Goal: Information Seeking & Learning: Learn about a topic

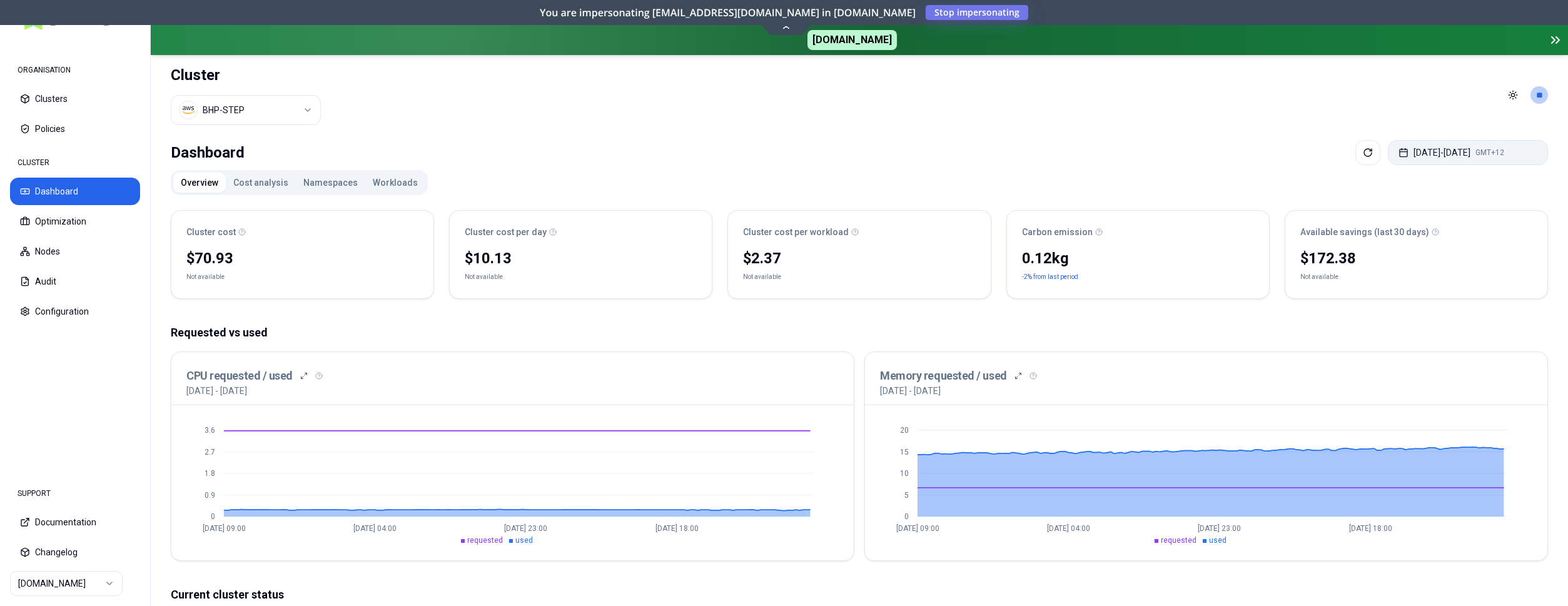
click at [1428, 152] on button "Aug 11, 2025 - Aug 18, 2025 GMT+12" at bounding box center [1468, 152] width 160 height 25
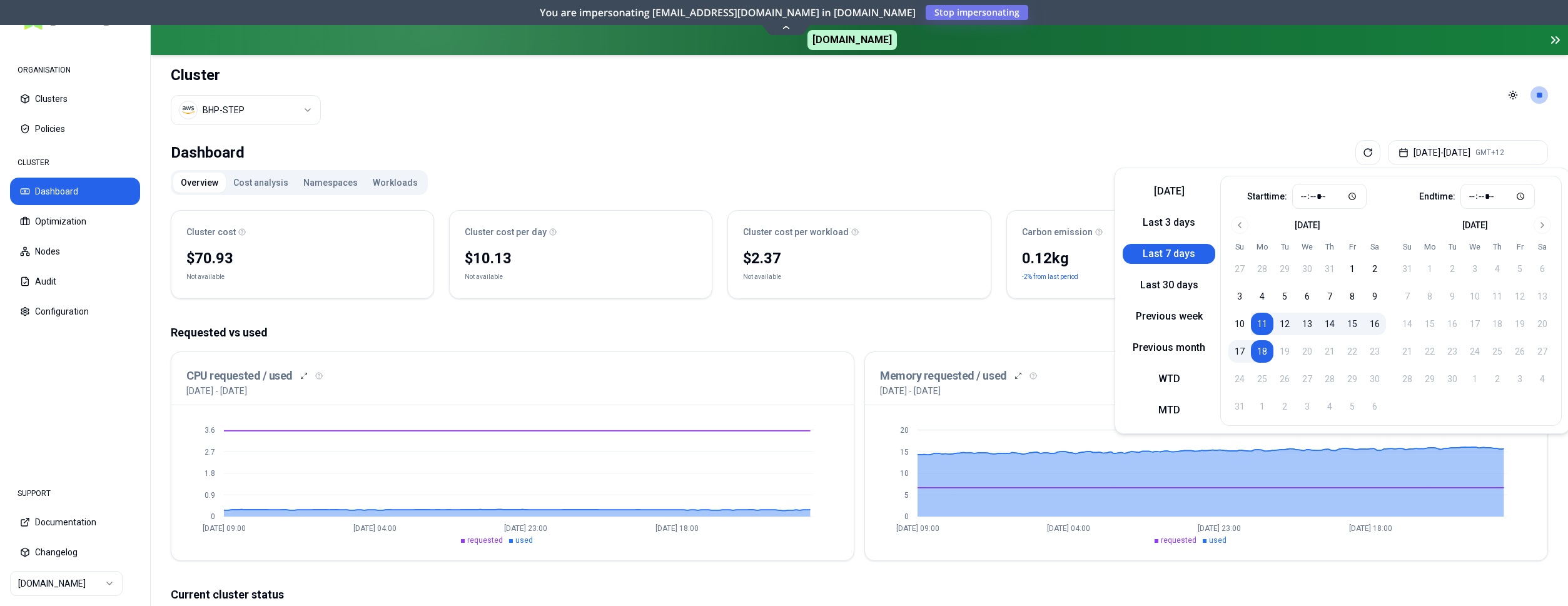
click at [1179, 255] on button "Last 7 days" at bounding box center [1169, 254] width 93 height 20
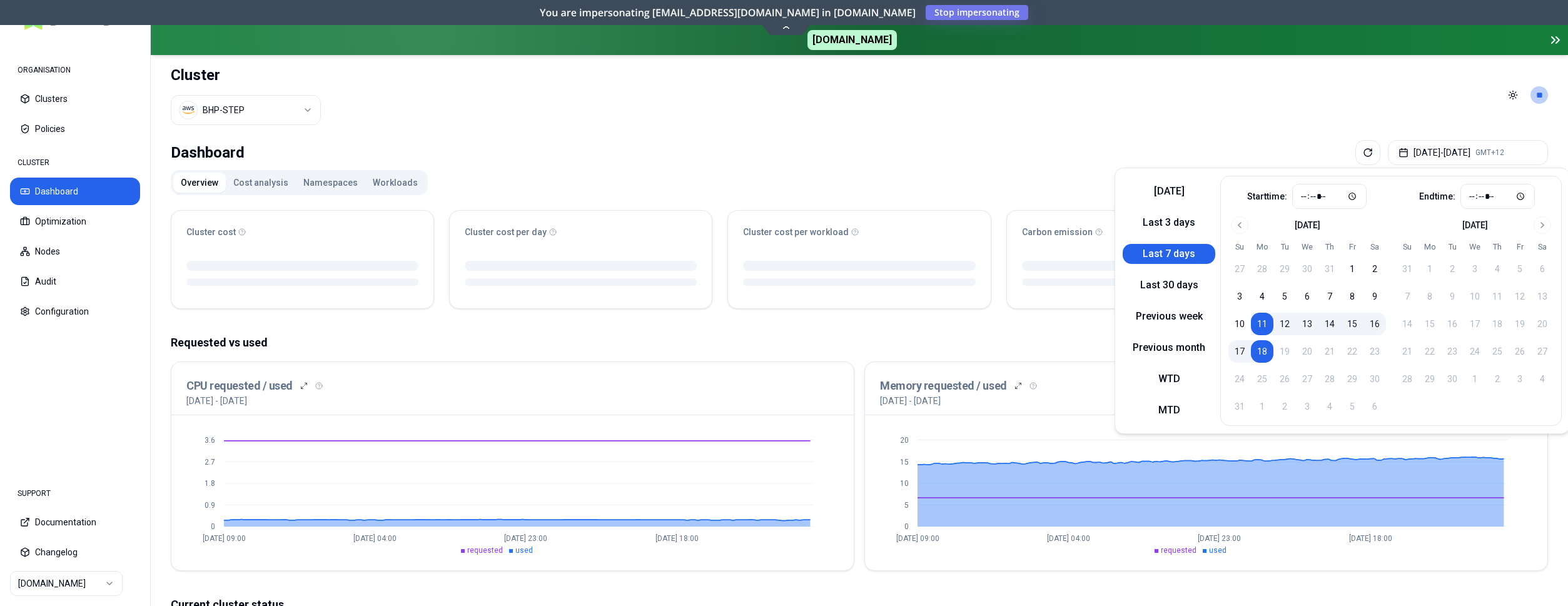
click at [800, 328] on div "Cluster cost Cluster cost per day Cluster cost per workload Carbon emission Ava…" at bounding box center [859, 576] width 1377 height 751
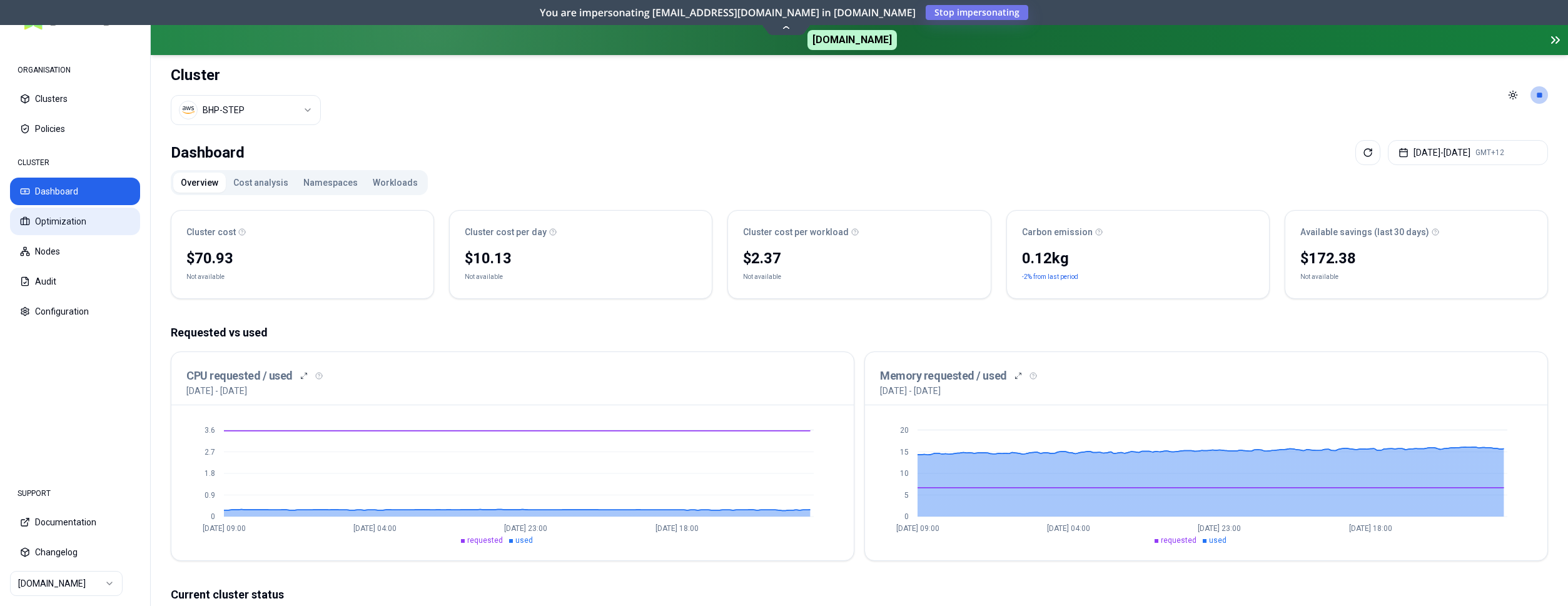
click at [45, 220] on button "Optimization" at bounding box center [75, 221] width 130 height 27
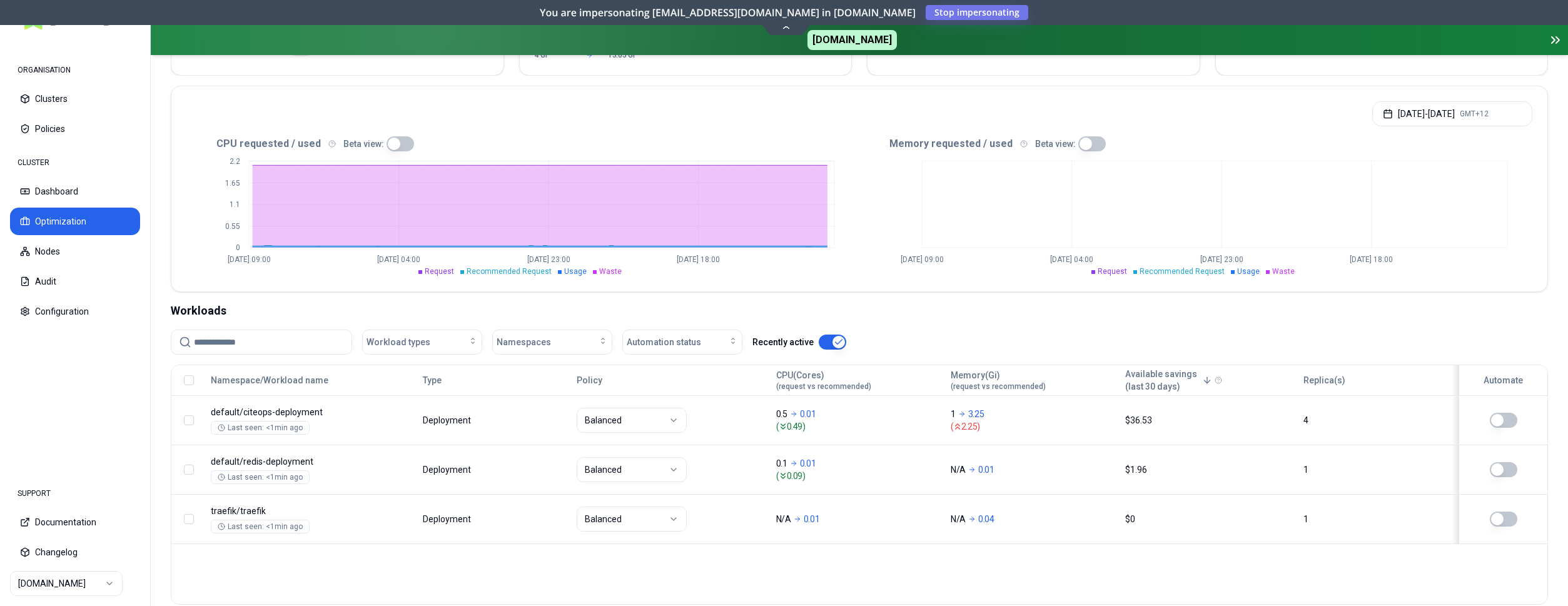
scroll to position [228, 0]
click at [211, 571] on html "ORGANISATION Clusters Policies CLUSTER Dashboard Optimization Nodes Audit Confi…" at bounding box center [784, 303] width 1568 height 606
click at [211, 571] on div "Namespace/Workload name Type Policy CPU(Cores) (request vs recommended) Memory(…" at bounding box center [859, 484] width 1377 height 240
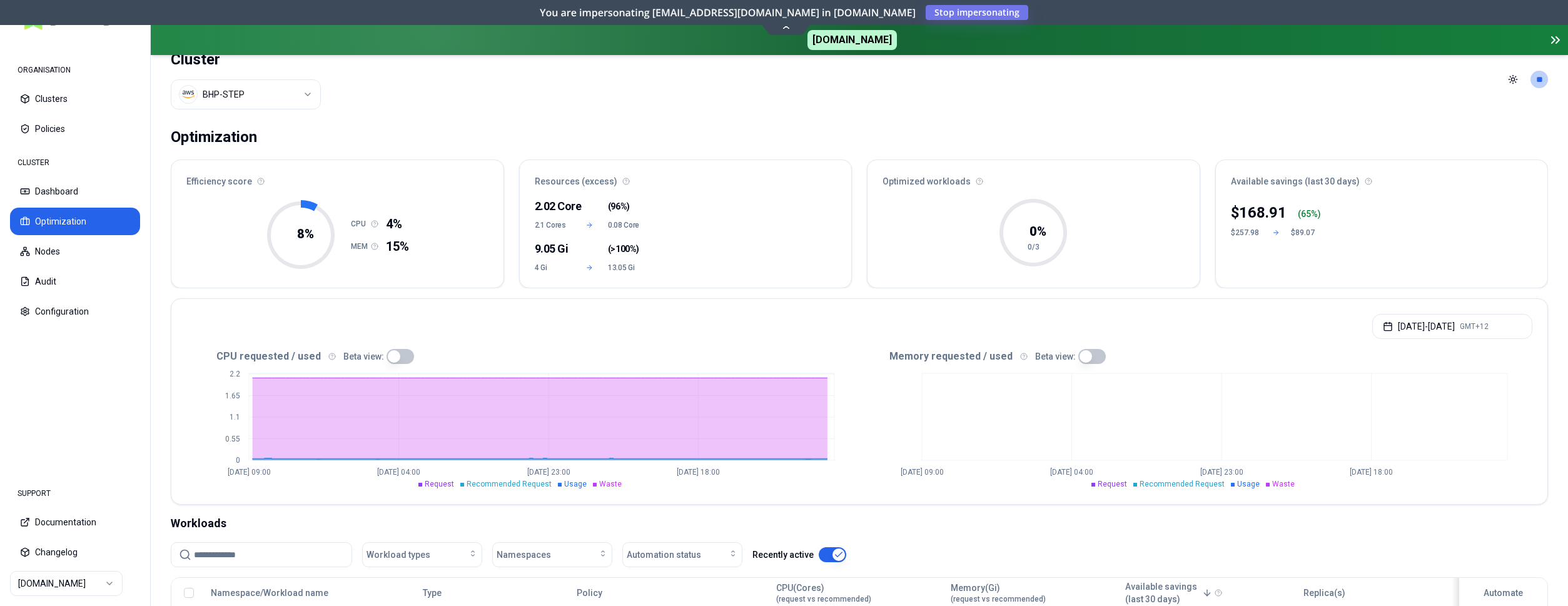
scroll to position [0, 0]
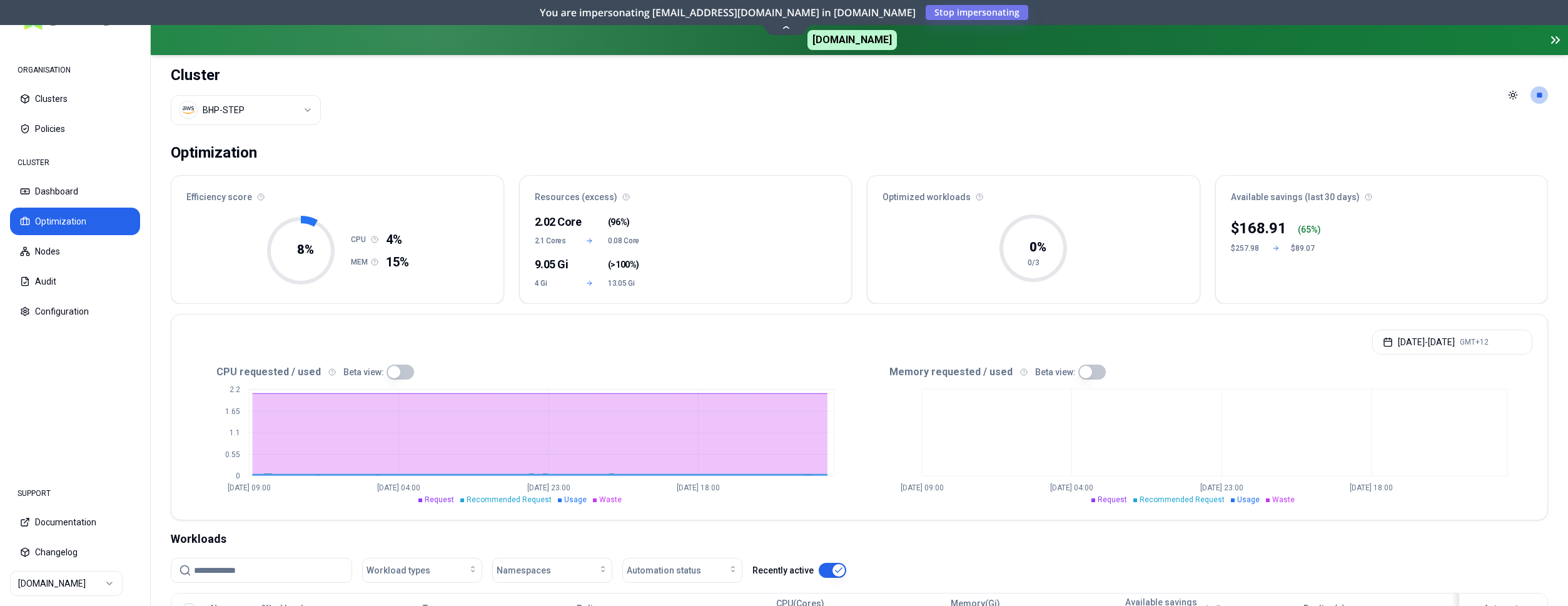
click at [292, 103] on html "ORGANISATION Clusters Policies CLUSTER Dashboard Optimization Nodes Audit Confi…" at bounding box center [784, 303] width 1568 height 606
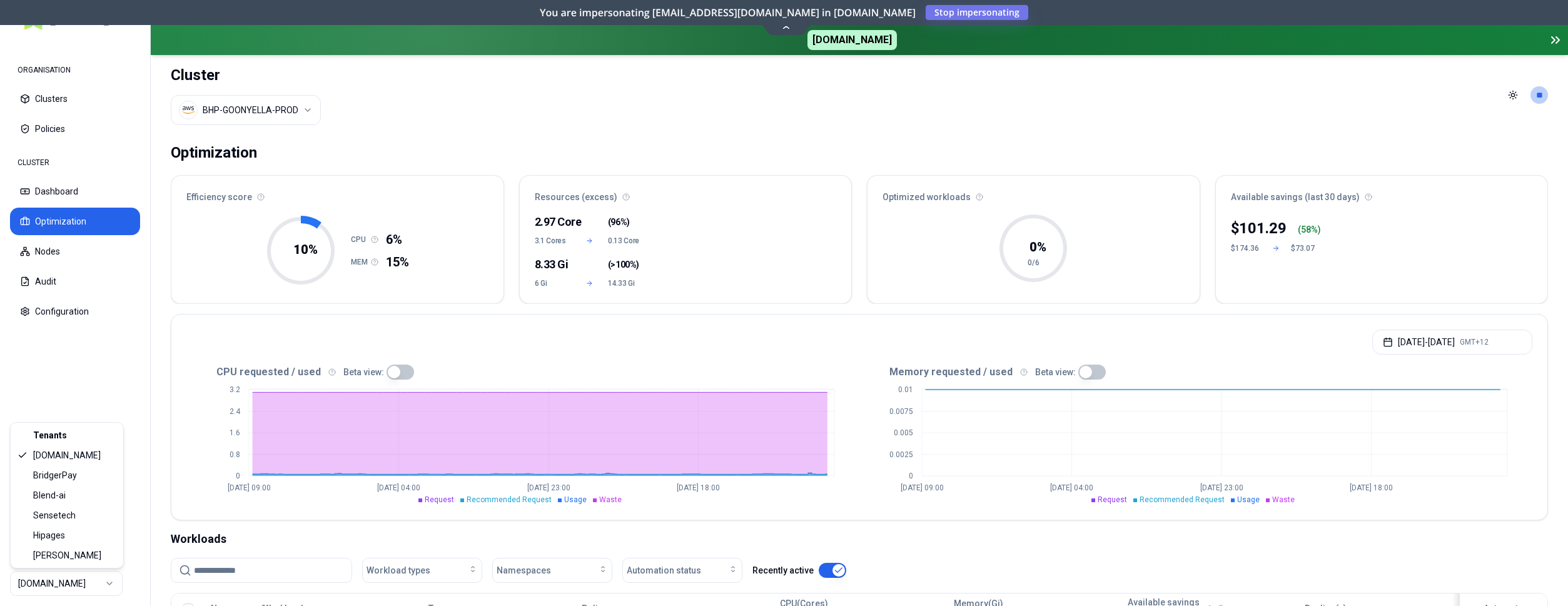
click at [94, 580] on html "ORGANISATION Clusters Policies CLUSTER Dashboard Optimization Nodes Audit Confi…" at bounding box center [784, 303] width 1568 height 606
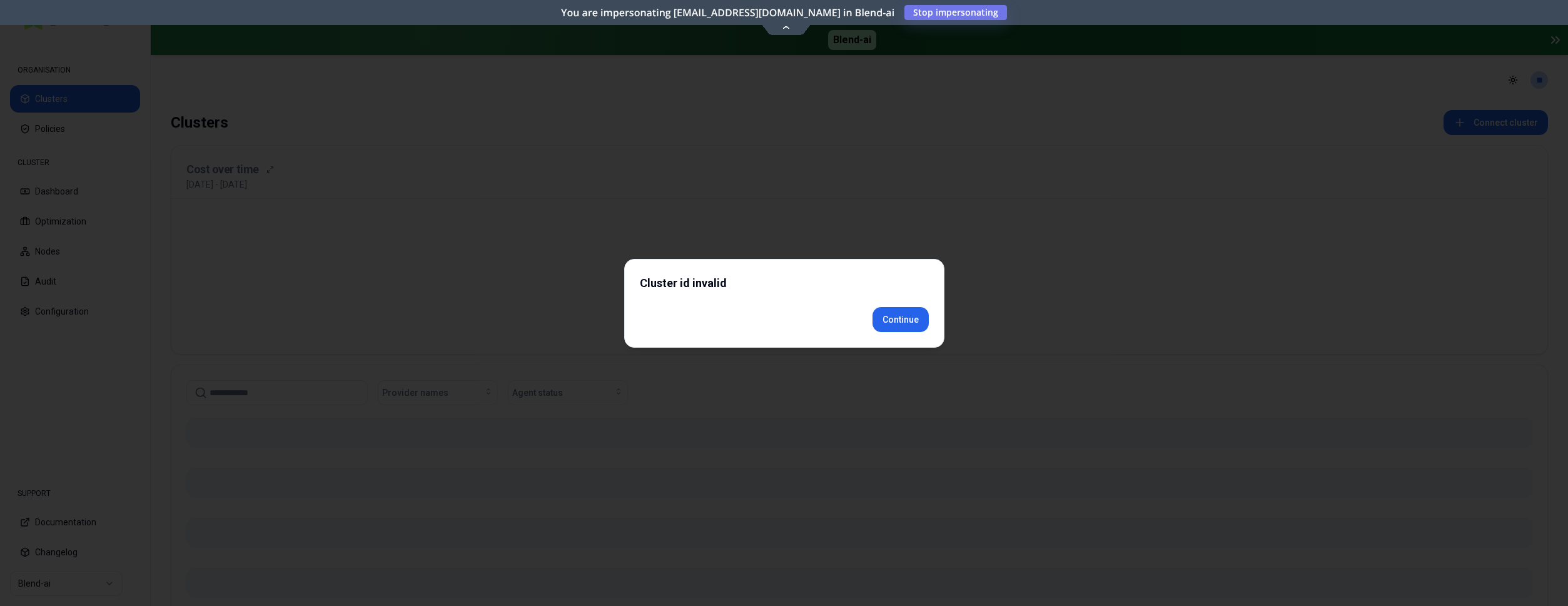
click at [909, 335] on div "Cluster id invalid Continue" at bounding box center [784, 303] width 320 height 89
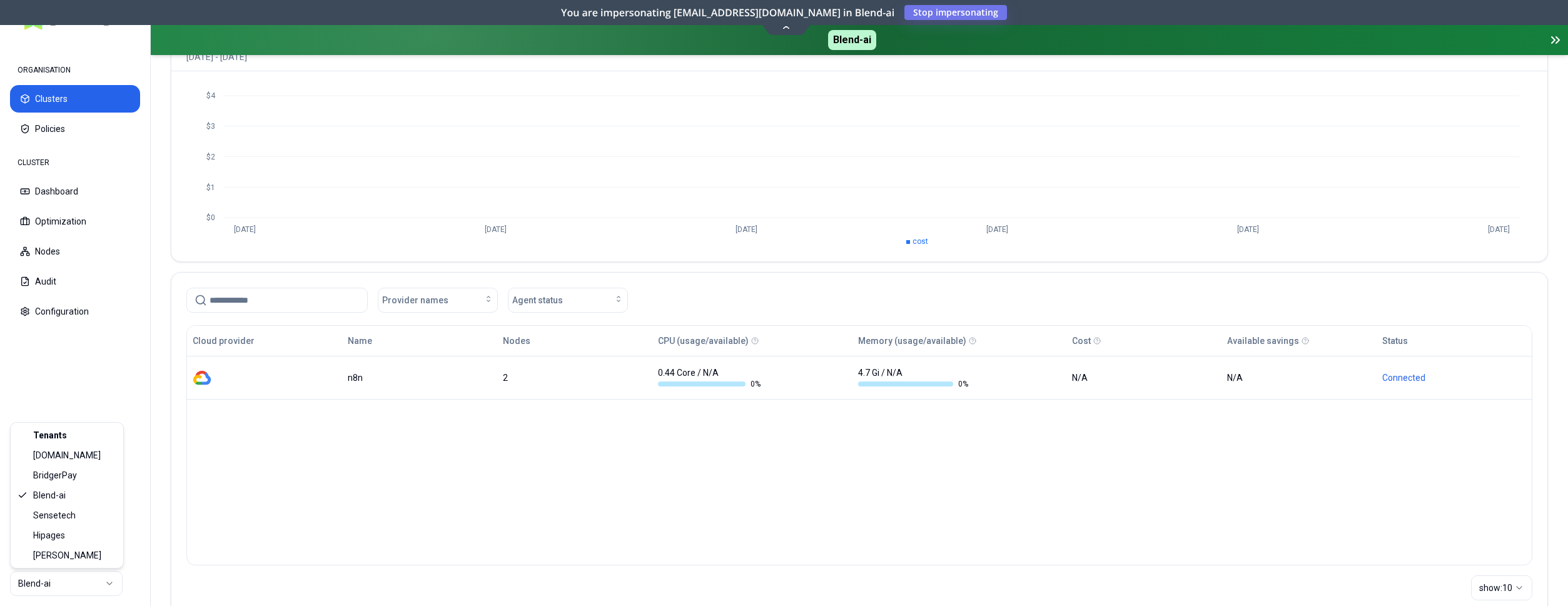
scroll to position [127, 0]
click at [77, 579] on html "ORGANISATION Clusters Policies CLUSTER Dashboard Optimization Nodes Audit Confi…" at bounding box center [784, 303] width 1568 height 606
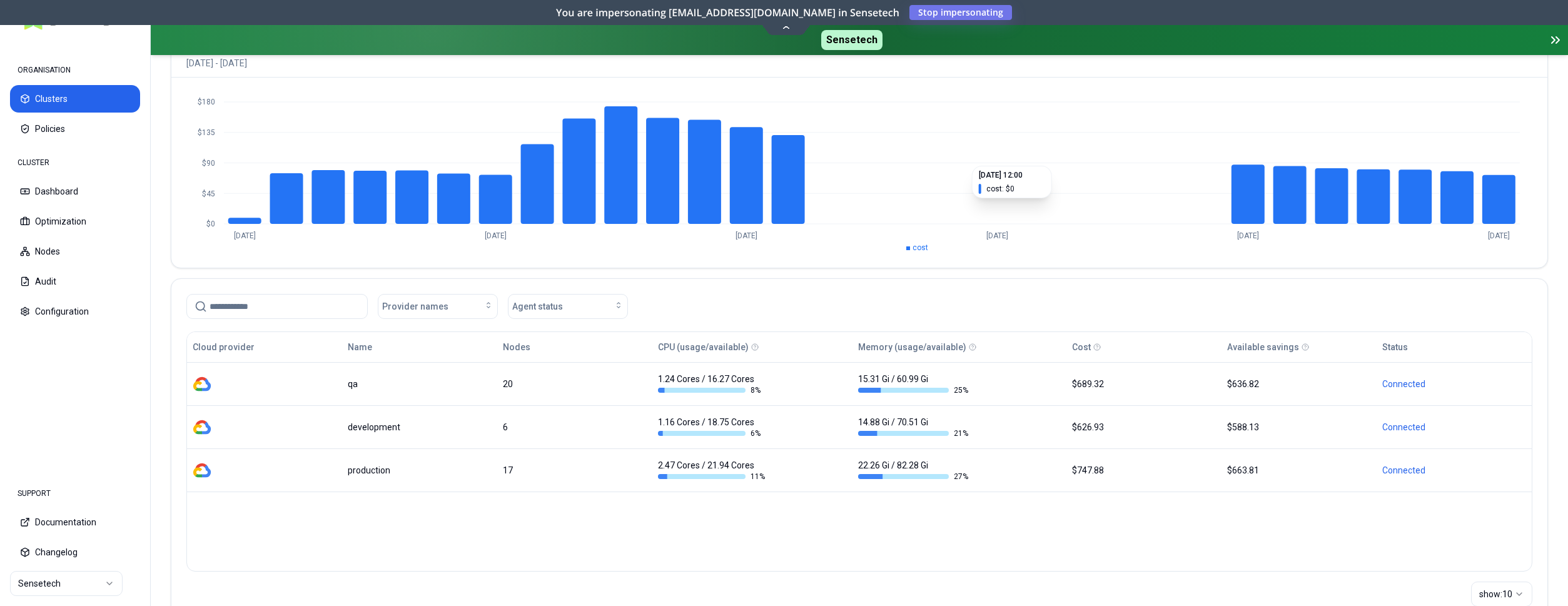
scroll to position [167, 0]
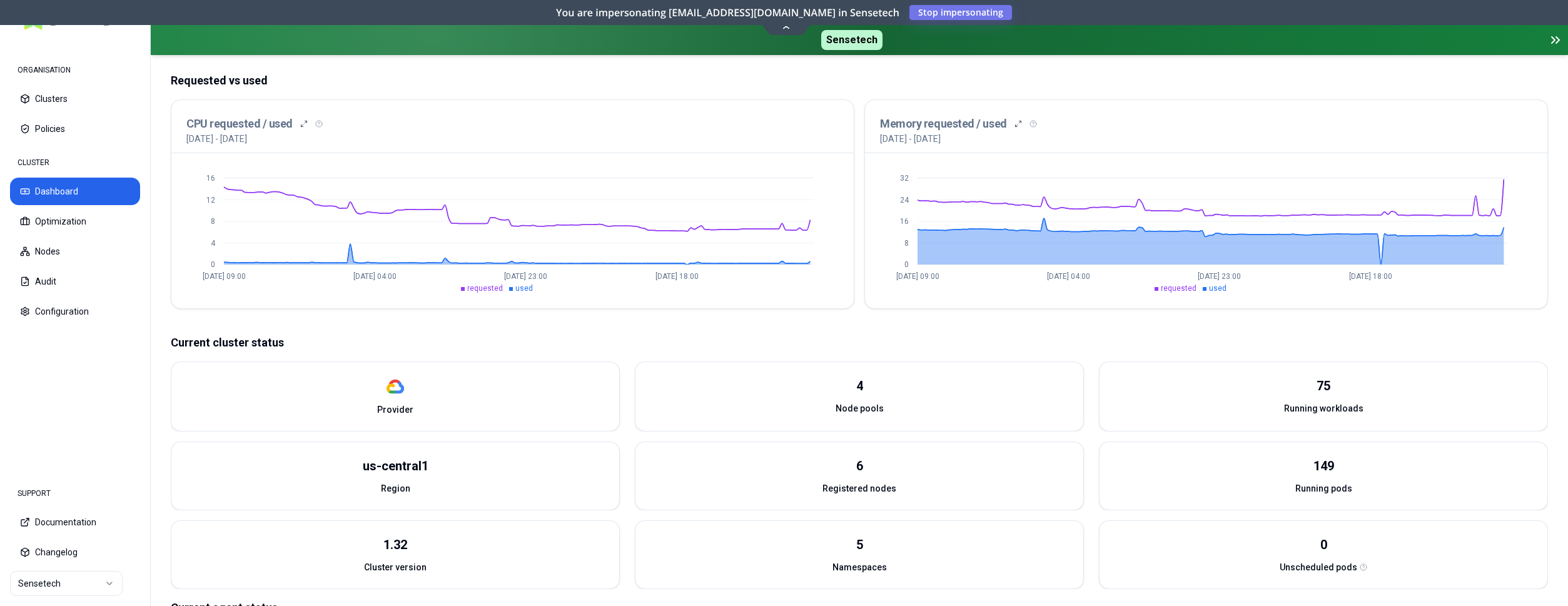
scroll to position [255, 0]
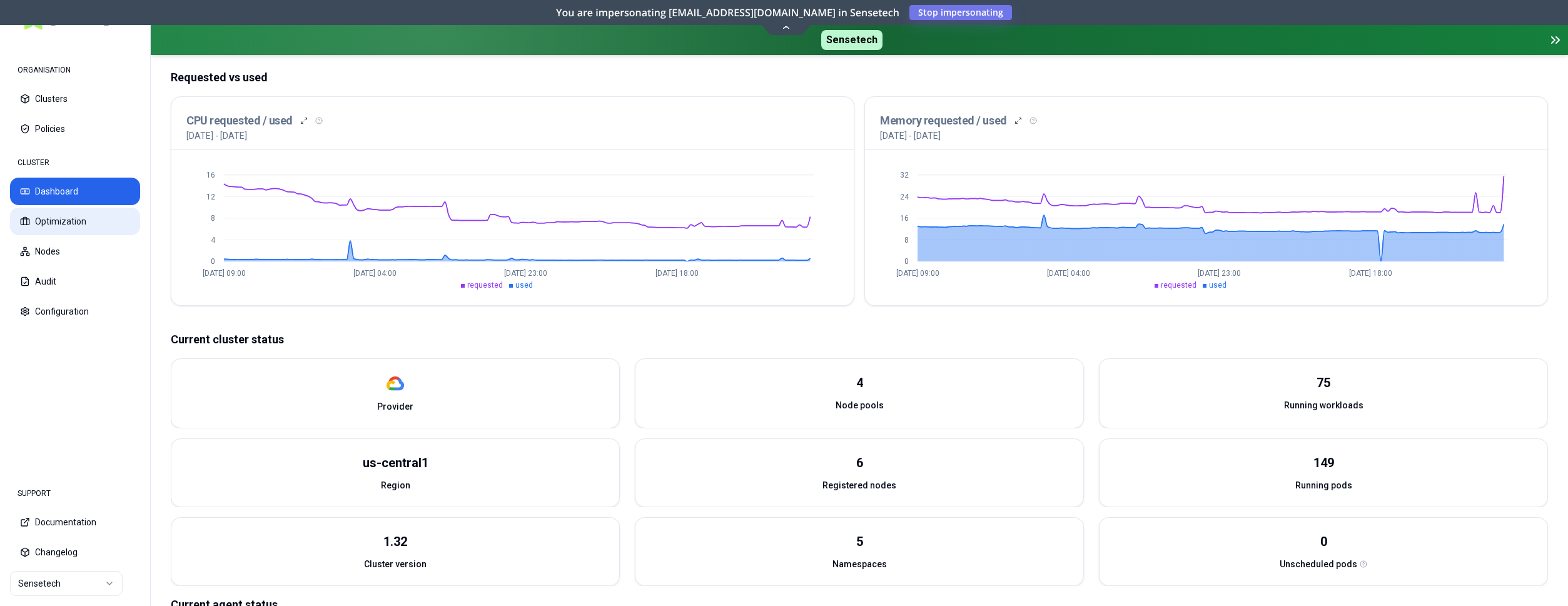
click at [95, 226] on button "Optimization" at bounding box center [75, 221] width 130 height 27
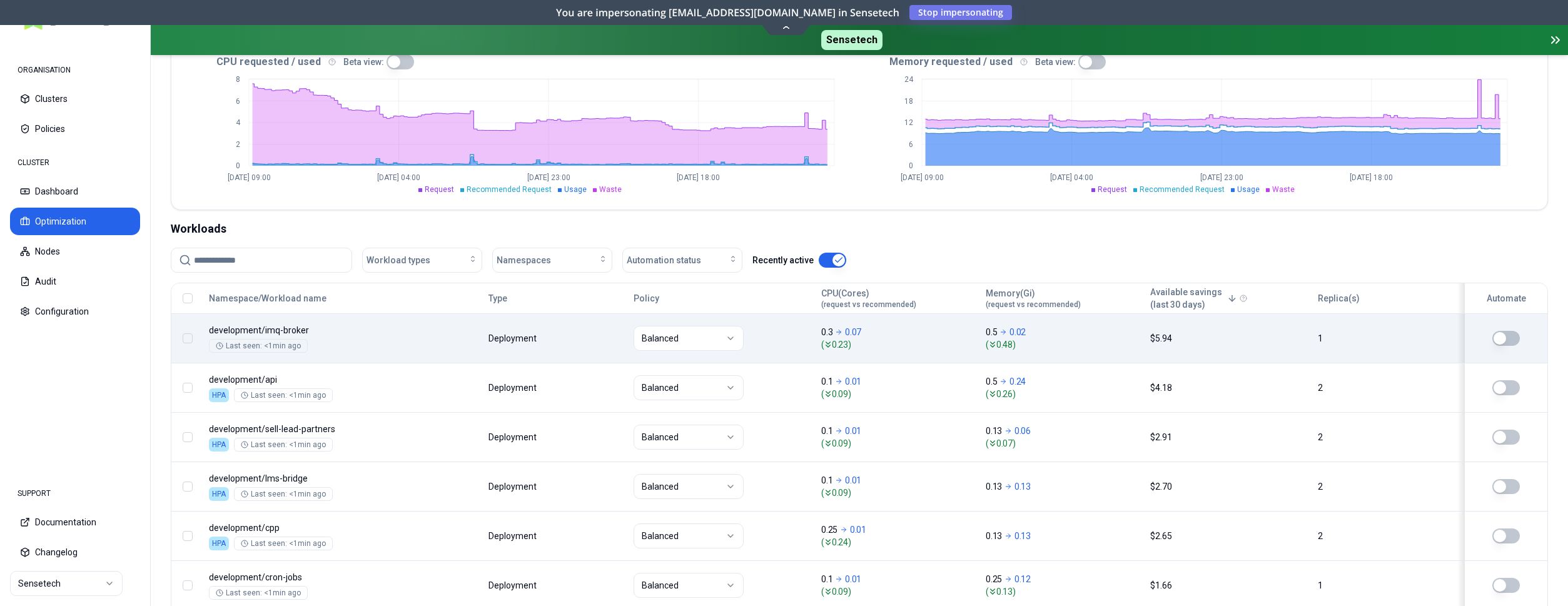
scroll to position [319, 0]
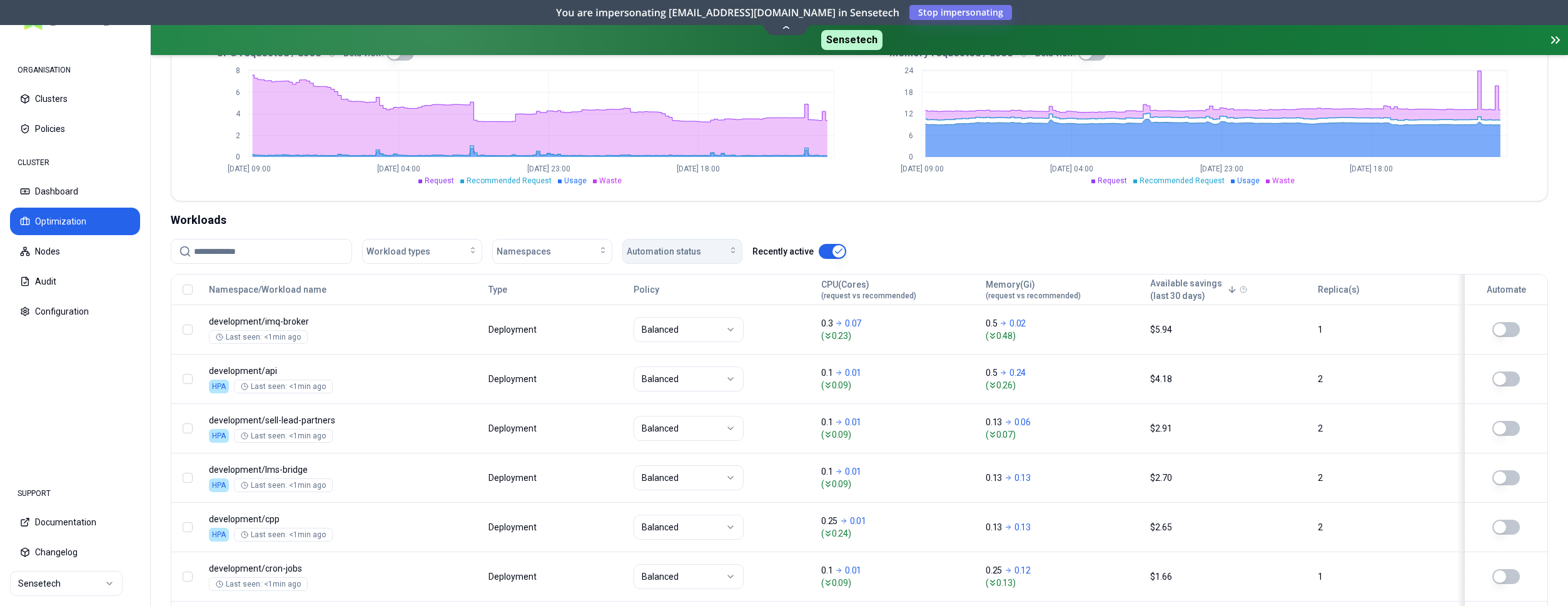
click at [718, 257] on div "Automation status" at bounding box center [682, 252] width 112 height 13
click at [694, 281] on div "on" at bounding box center [684, 280] width 119 height 20
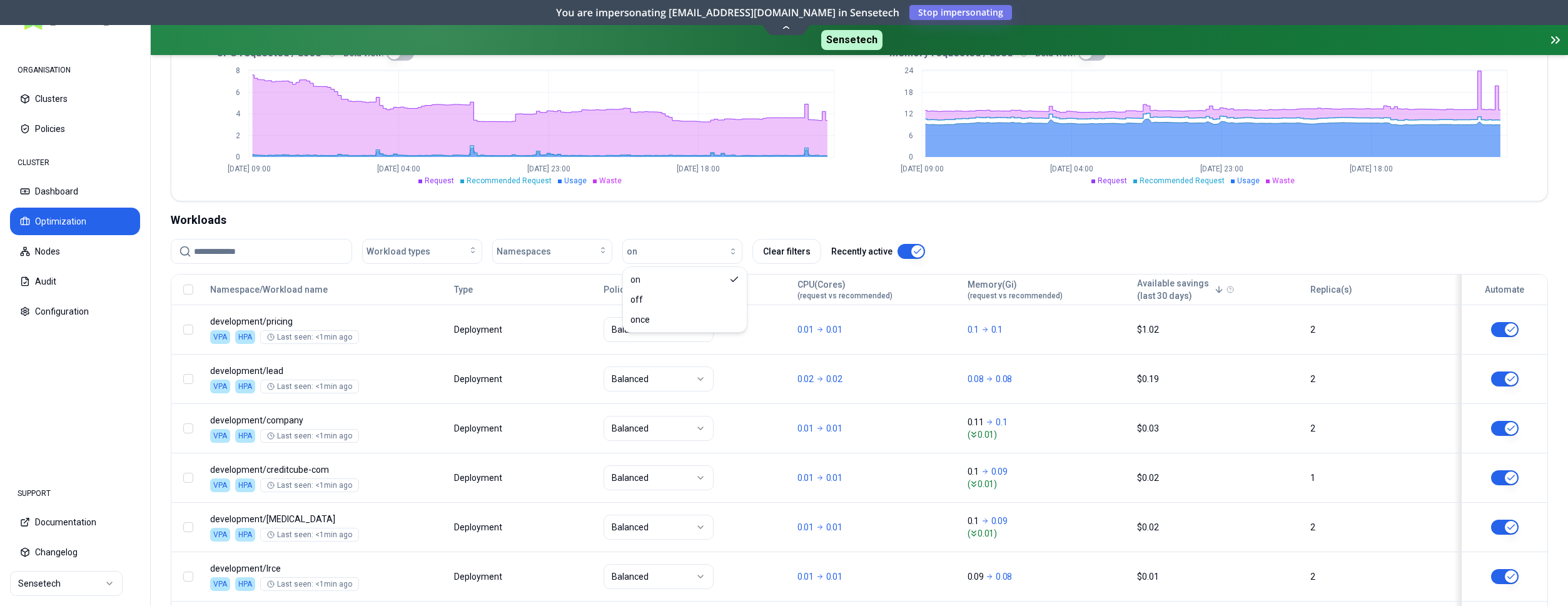
click at [1111, 228] on div "Workloads" at bounding box center [859, 220] width 1377 height 18
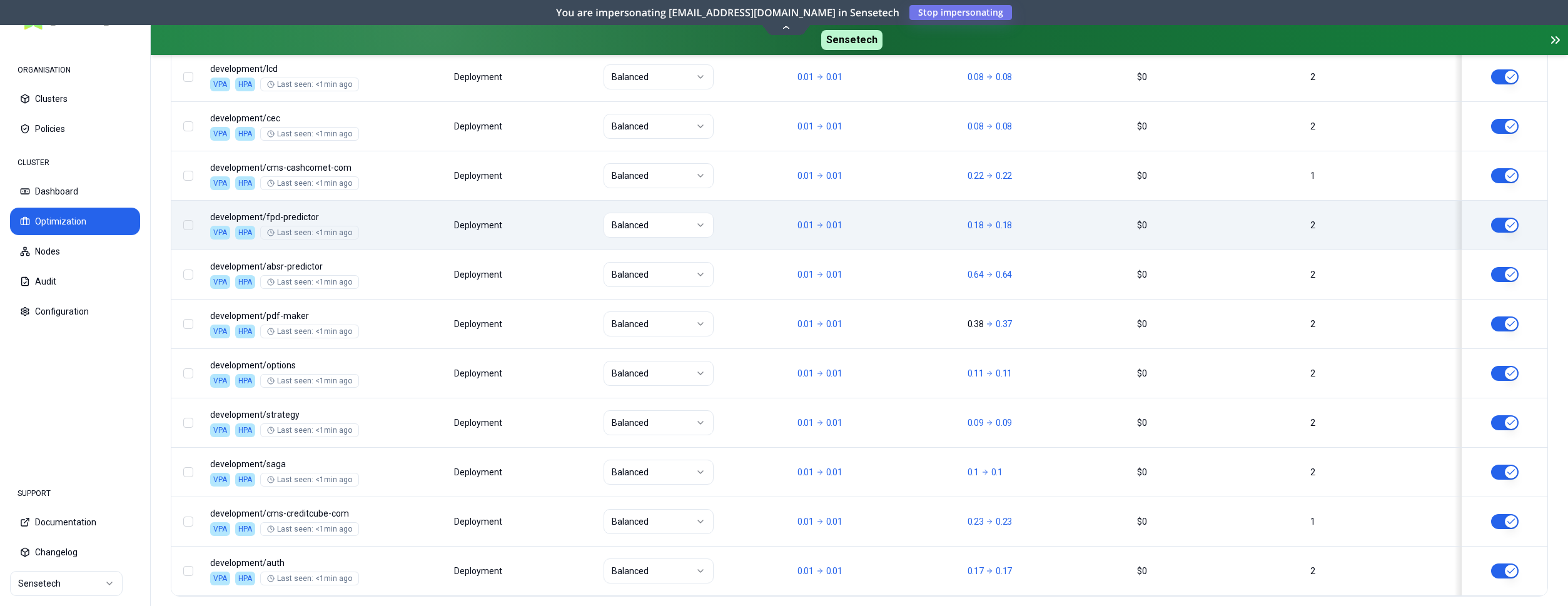
scroll to position [1566, 0]
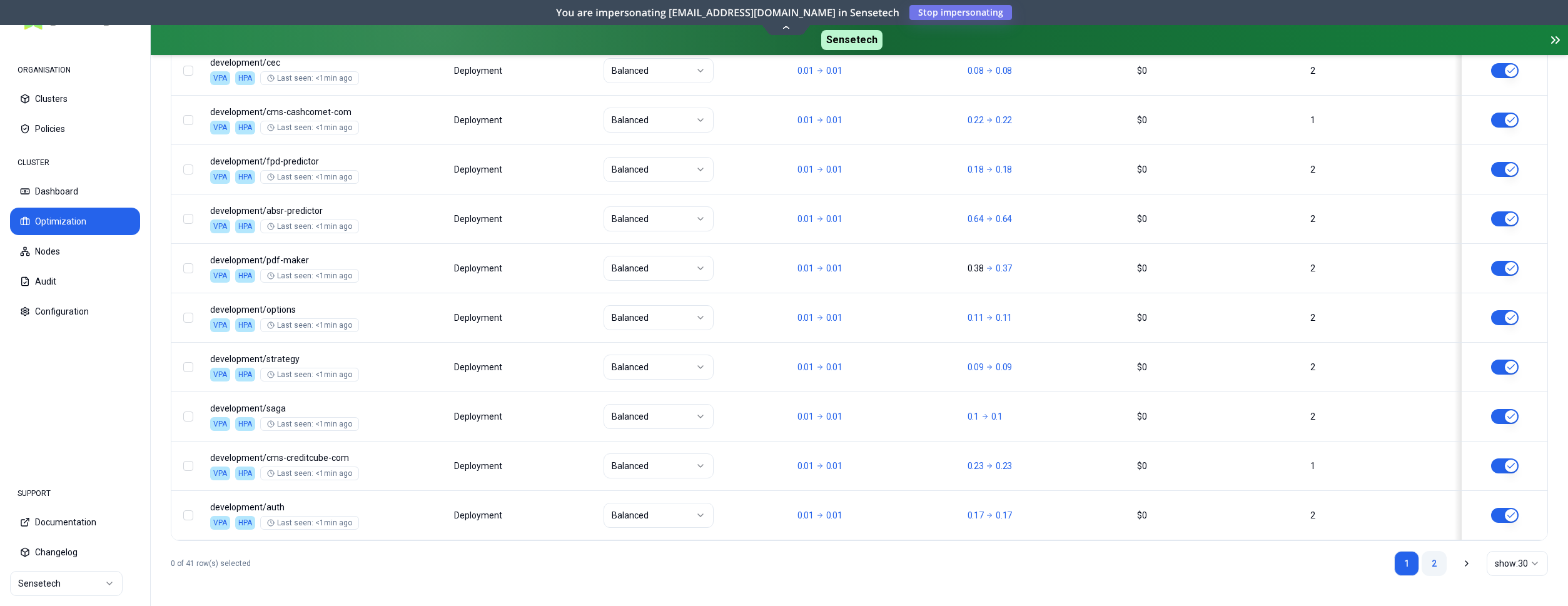
click at [1432, 564] on link "2" at bounding box center [1434, 563] width 25 height 25
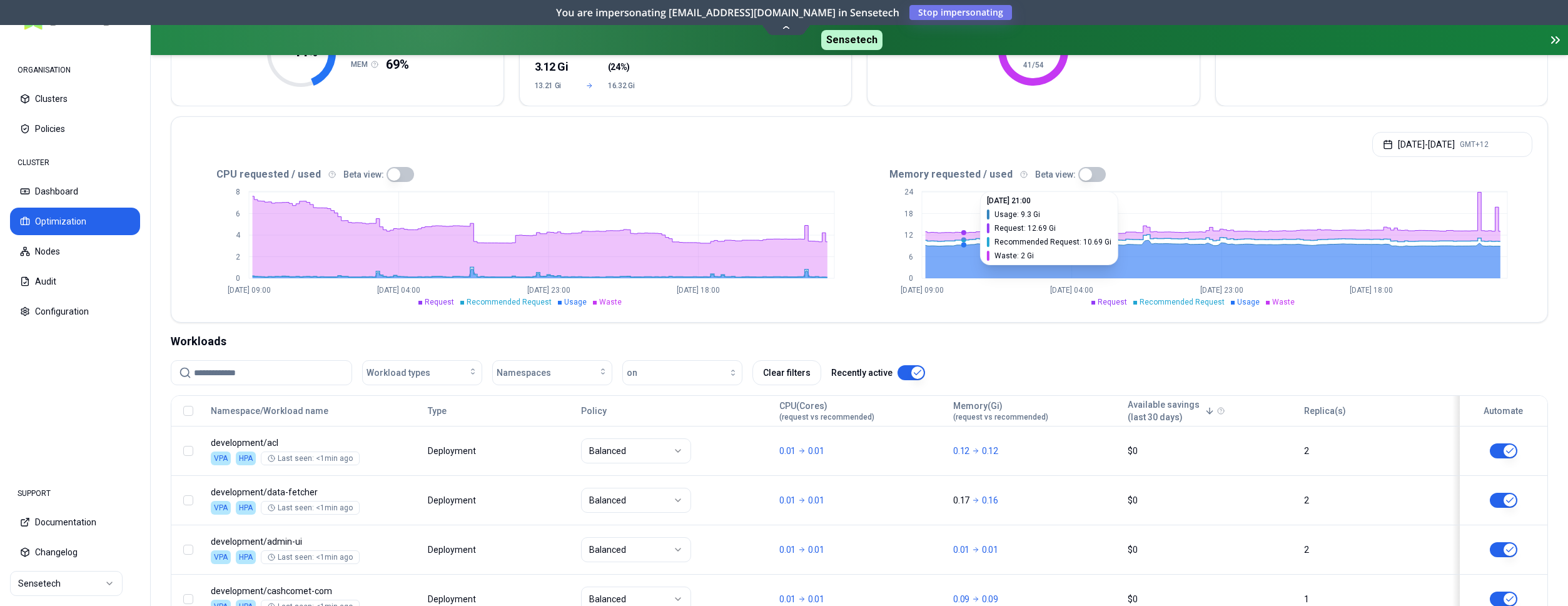
scroll to position [181, 0]
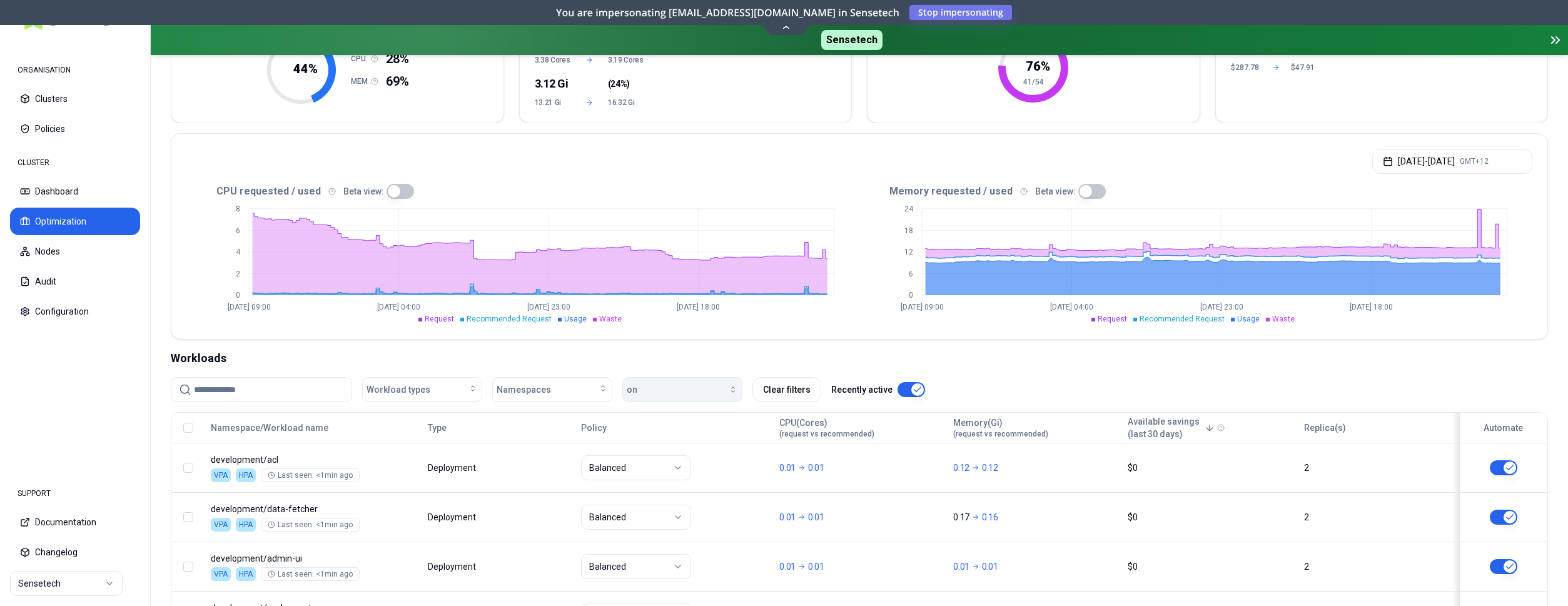
click at [719, 392] on div "button" at bounding box center [687, 390] width 101 height 10
click at [668, 441] on div "off" at bounding box center [684, 438] width 119 height 20
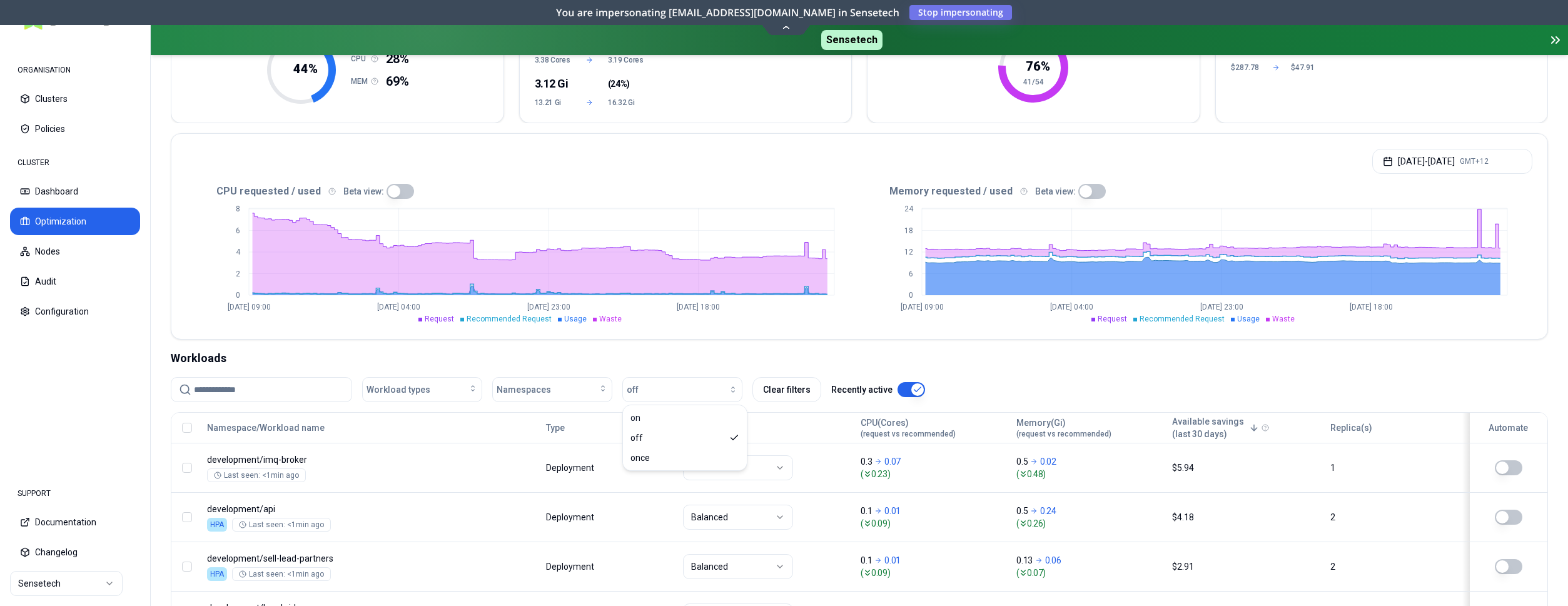
click at [980, 340] on div "Optimization Efficiency score 44 % CPU 28% MEM 69% Resources (excess) 0.19 Core…" at bounding box center [859, 553] width 1417 height 1197
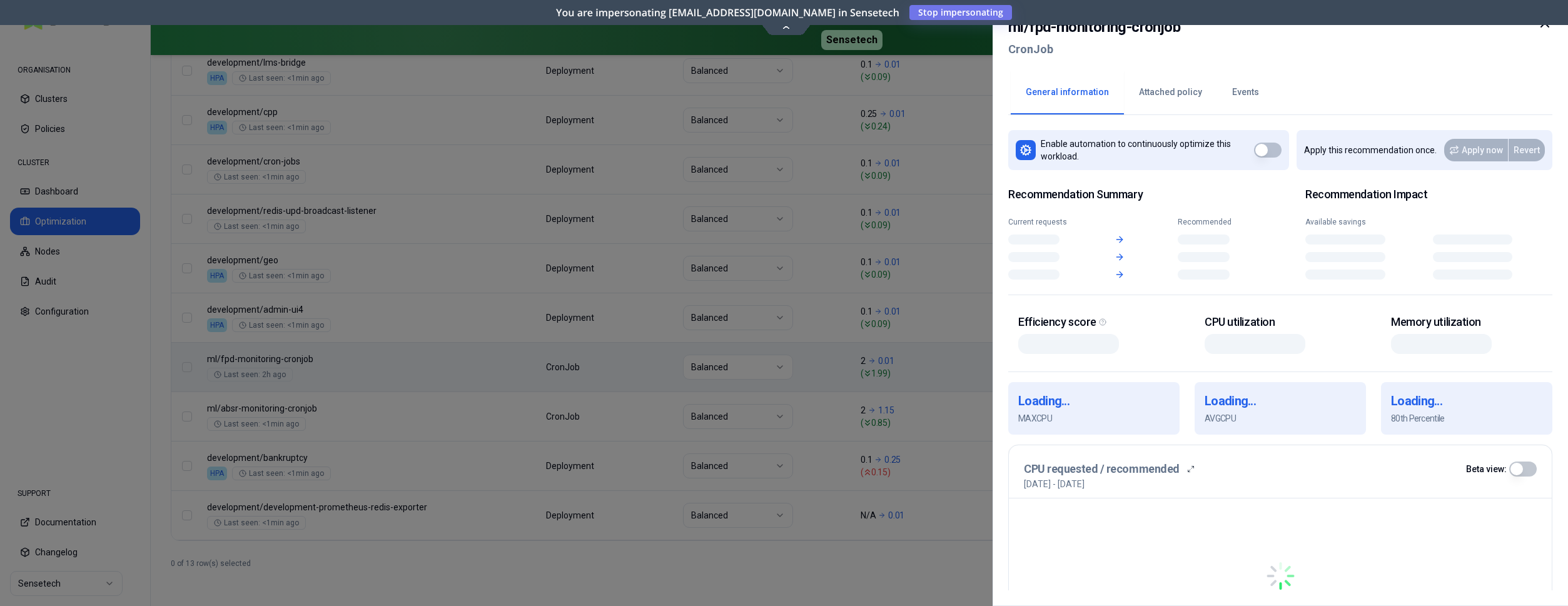
scroll to position [726, 0]
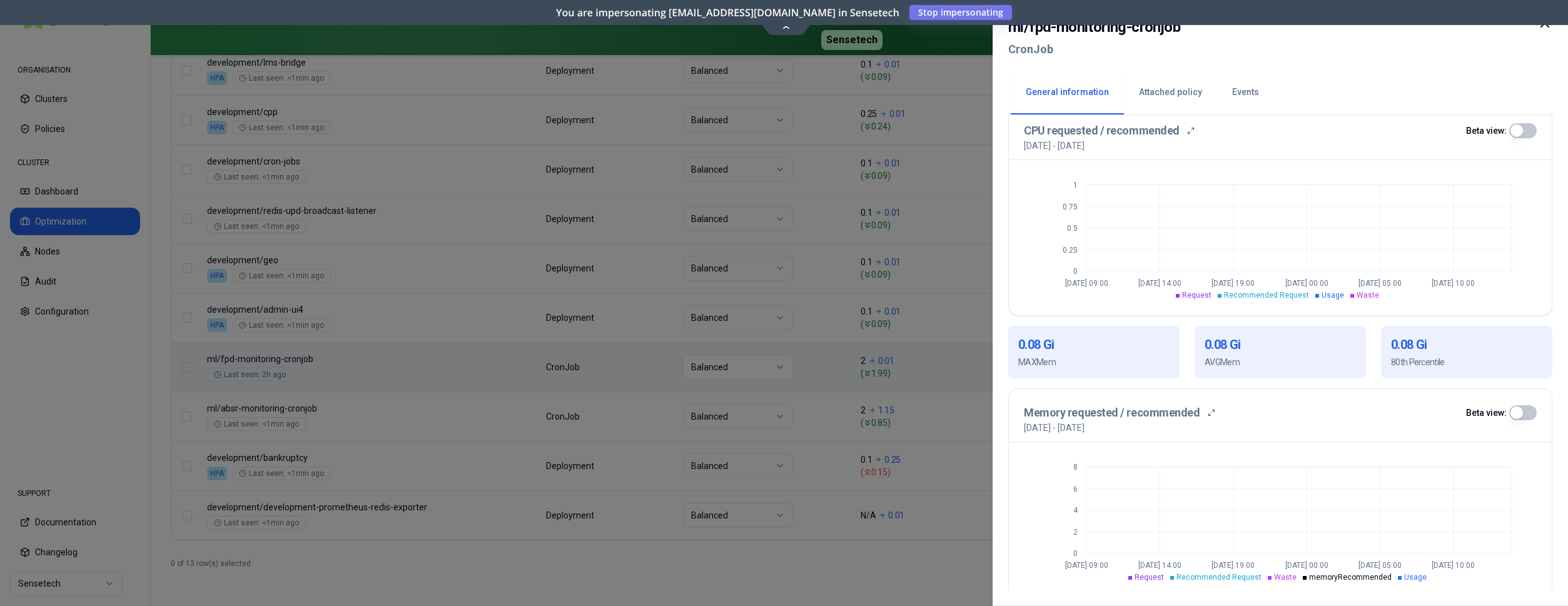
scroll to position [356, 0]
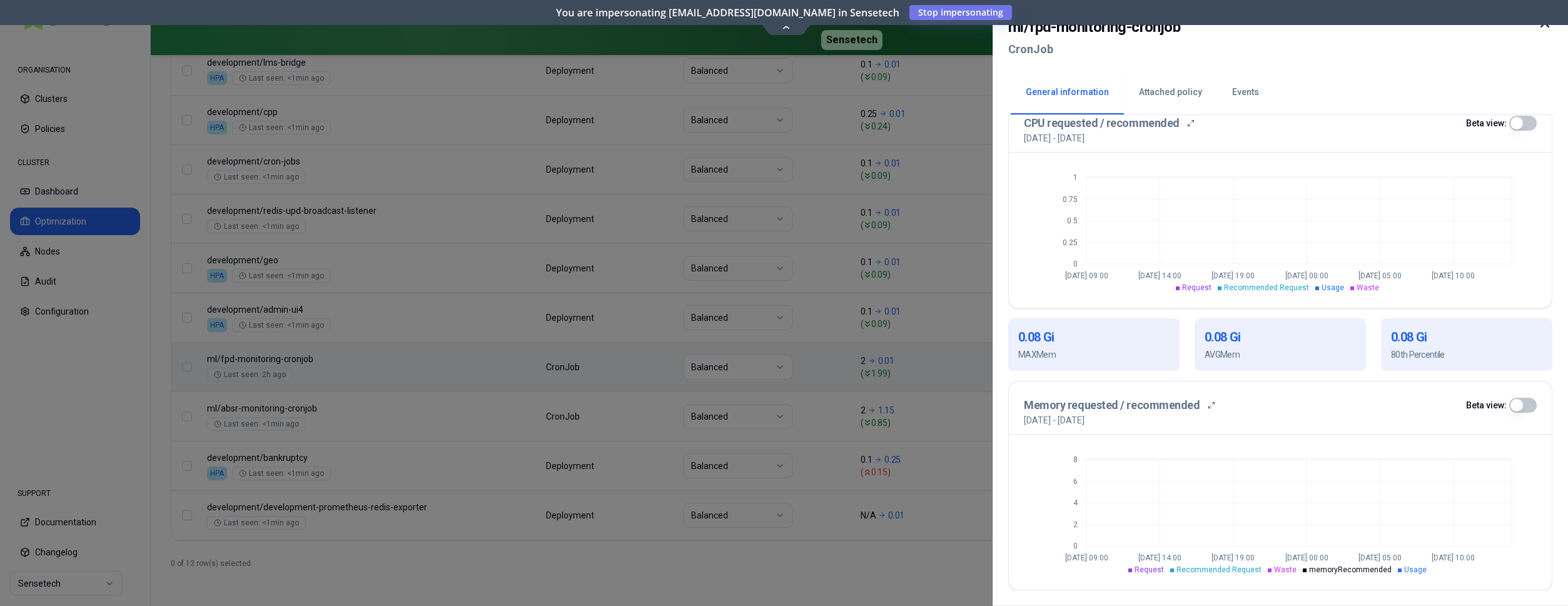
click at [829, 288] on div at bounding box center [784, 303] width 1568 height 606
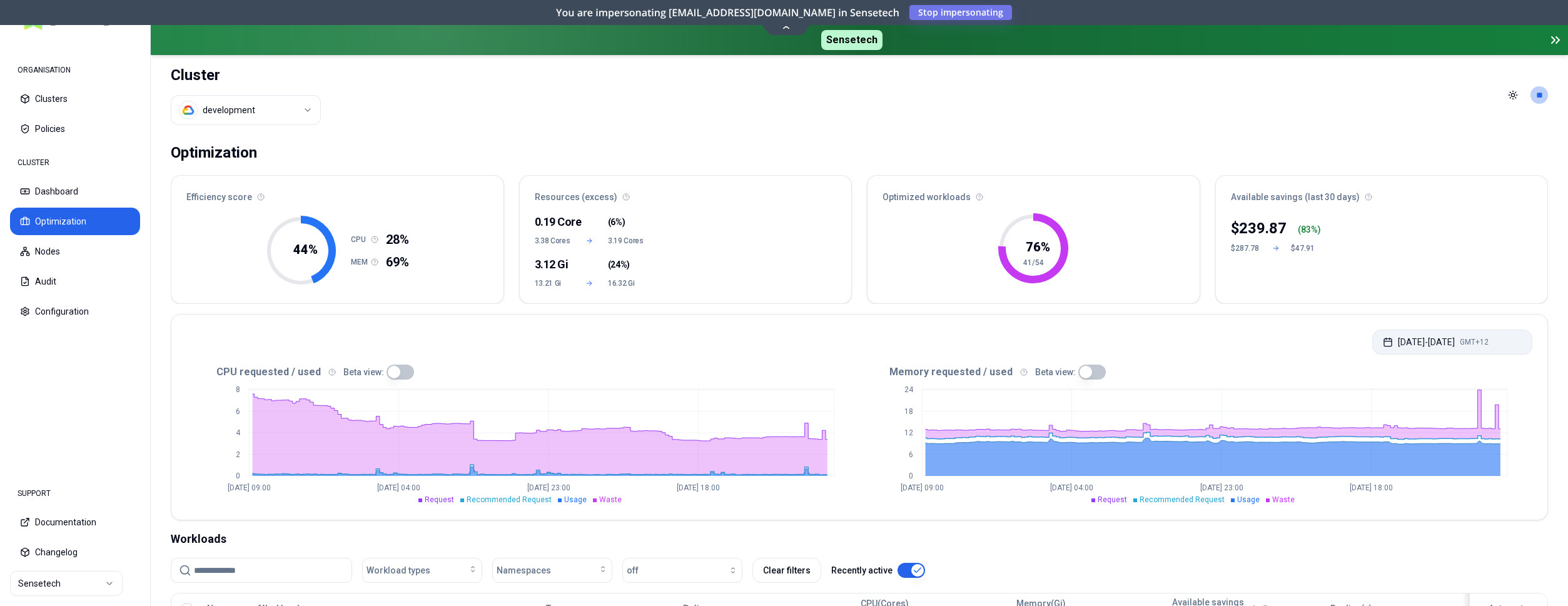
click at [1442, 336] on button "Aug 11, 2025 - Aug 18, 2025 GMT+12" at bounding box center [1452, 342] width 160 height 25
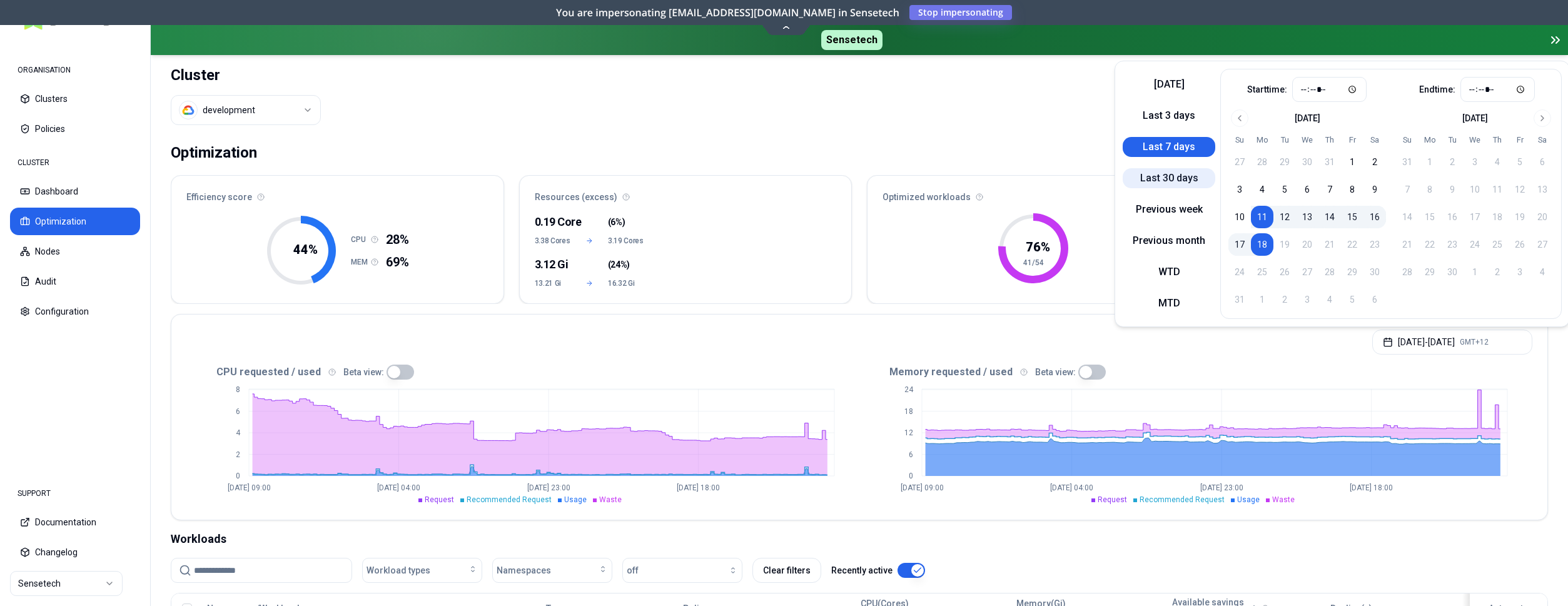
click at [1179, 185] on button "Last 30 days" at bounding box center [1169, 178] width 93 height 20
type input "*****"
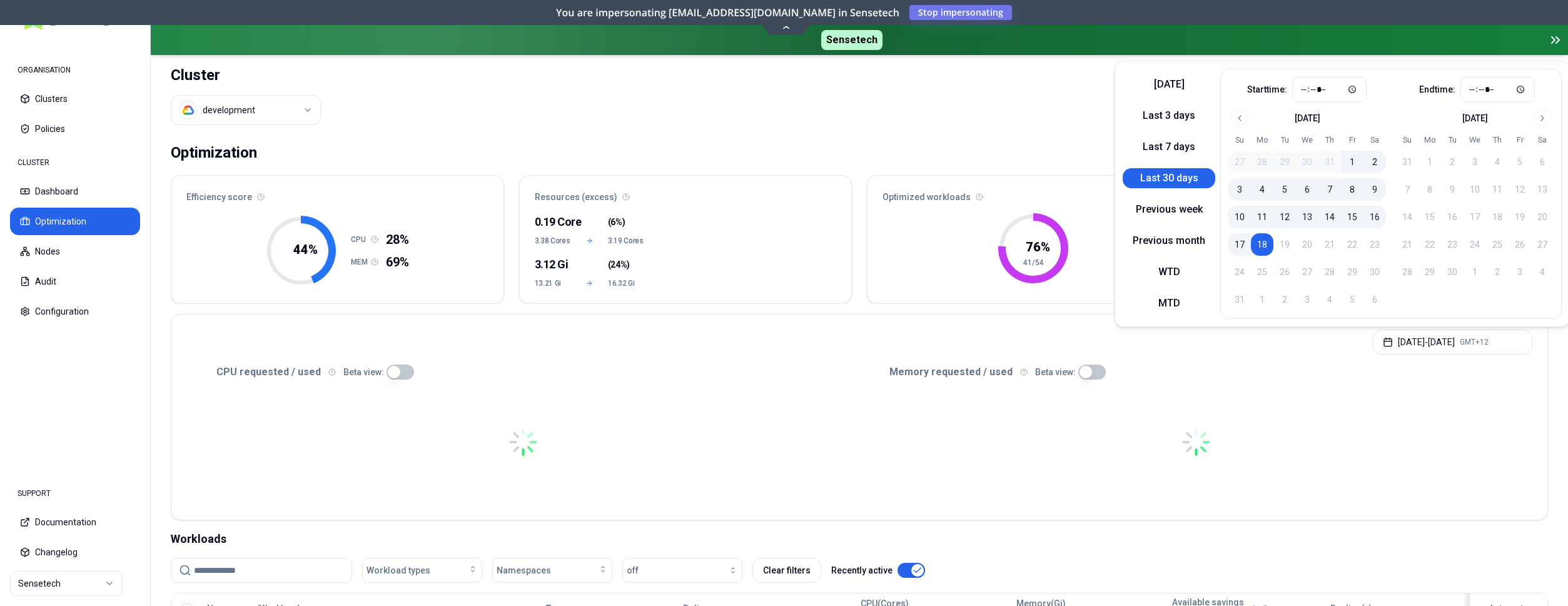
click at [1163, 359] on div "Jul 19, 2025 - Aug 18, 2025 GMT+12" at bounding box center [859, 338] width 1376 height 48
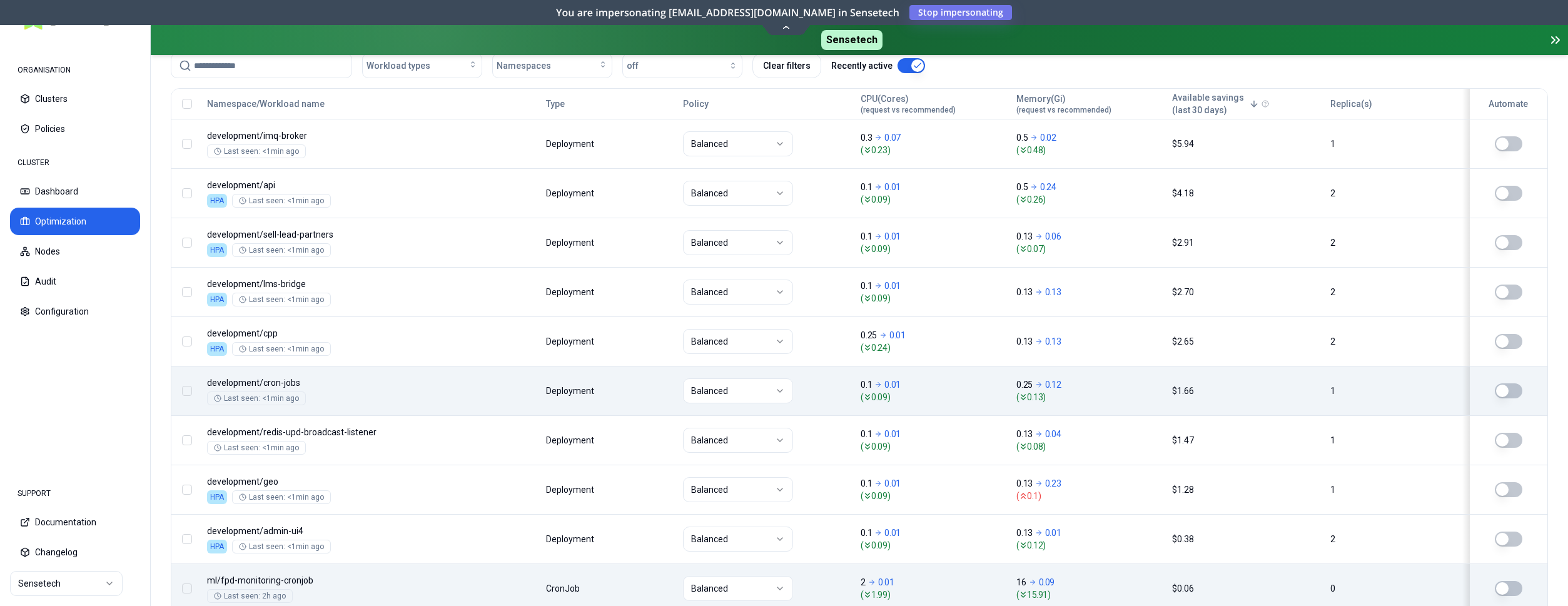
scroll to position [510, 0]
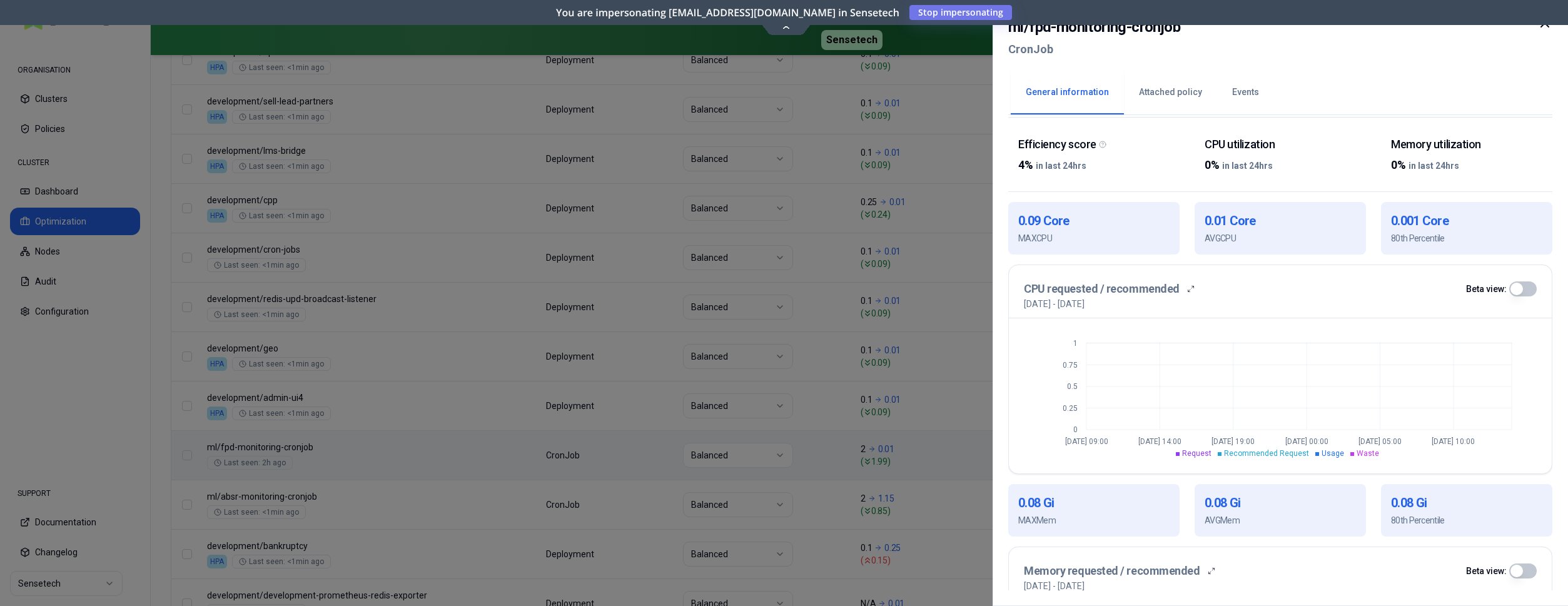
scroll to position [191, 0]
click at [966, 257] on div at bounding box center [784, 303] width 1568 height 606
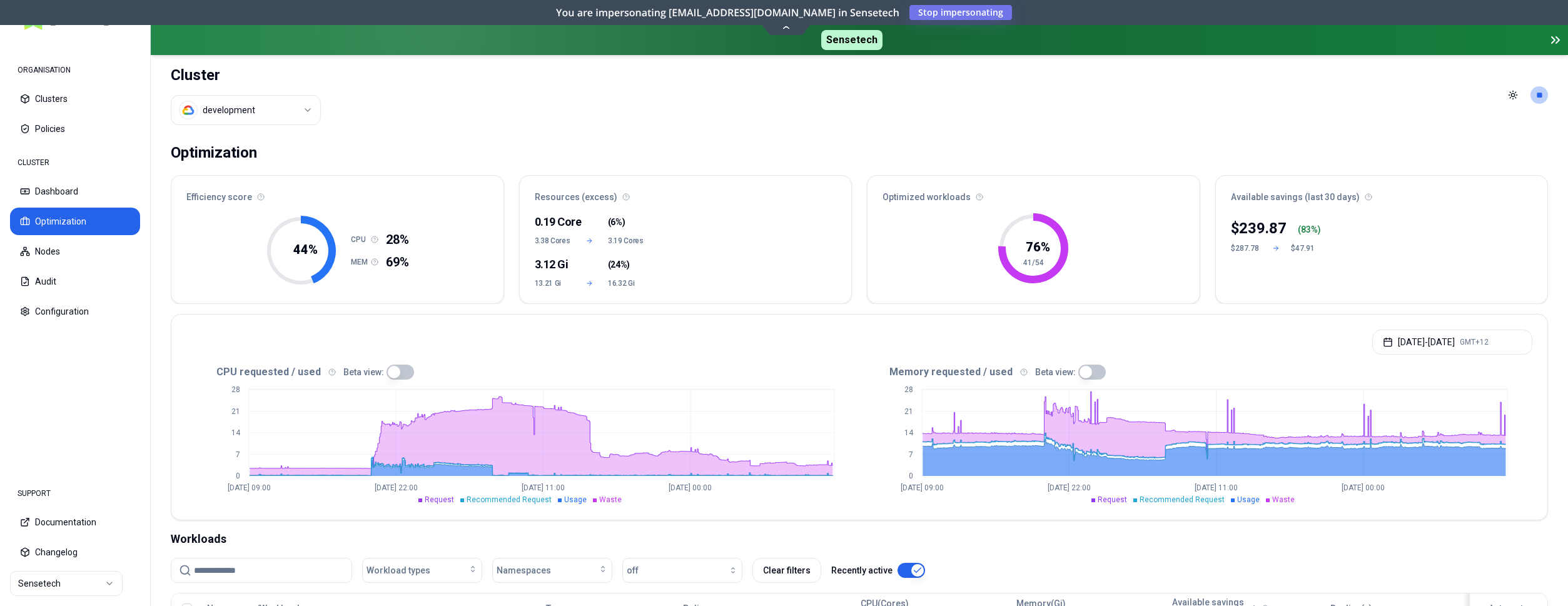
click at [262, 112] on html "ORGANISATION Clusters Policies CLUSTER Dashboard Optimization Nodes Audit Confi…" at bounding box center [784, 303] width 1568 height 606
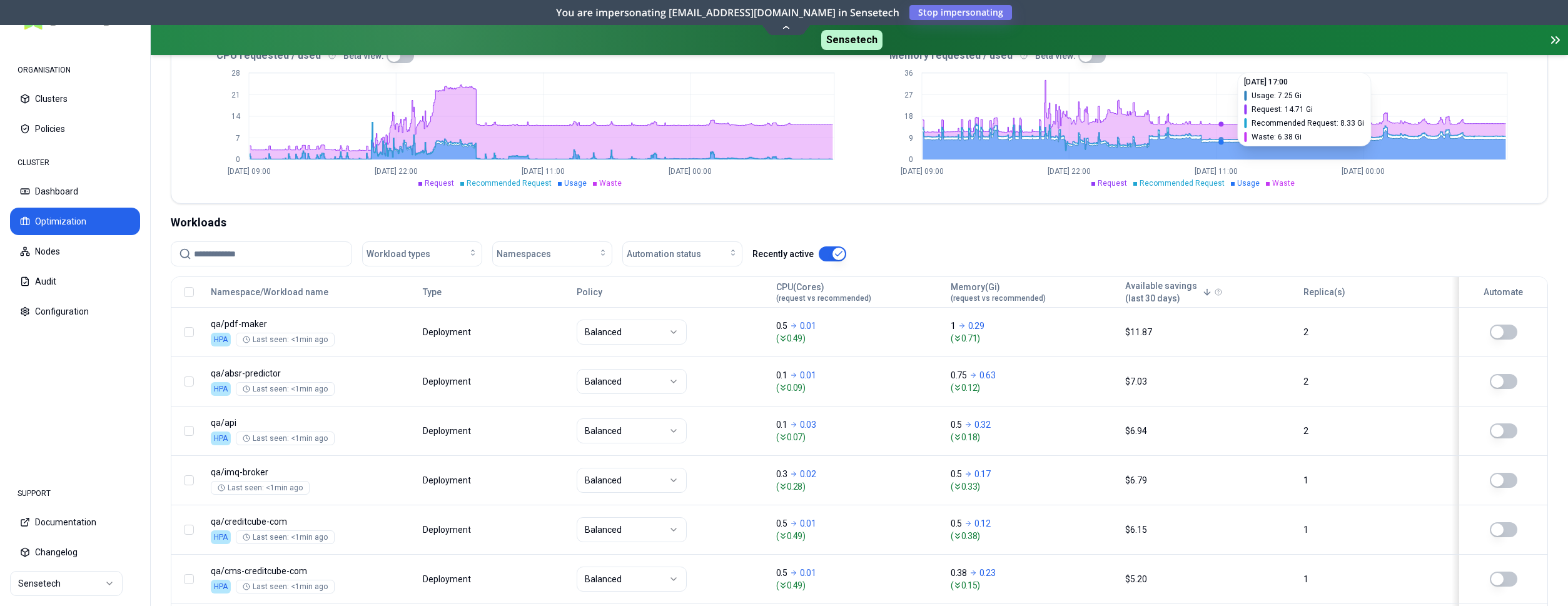
scroll to position [319, 0]
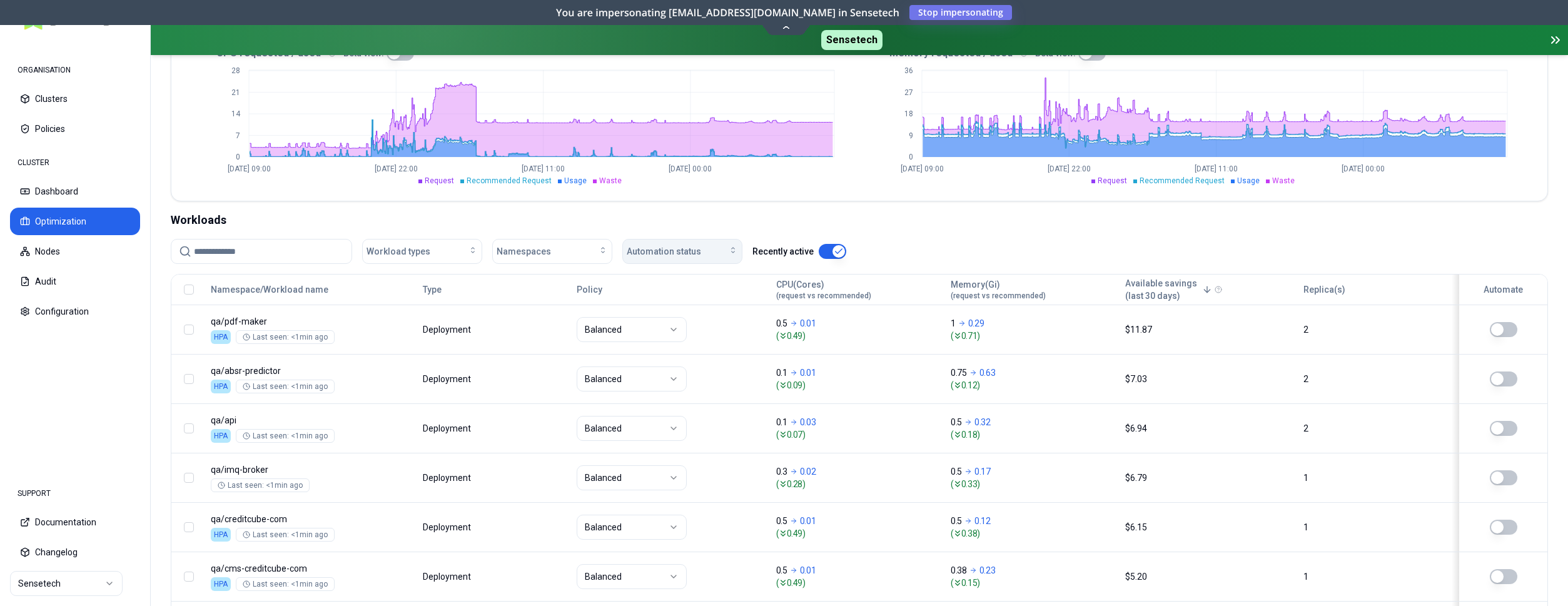
click at [682, 255] on span "Automation status" at bounding box center [663, 252] width 74 height 13
click at [682, 278] on div "on" at bounding box center [684, 280] width 119 height 20
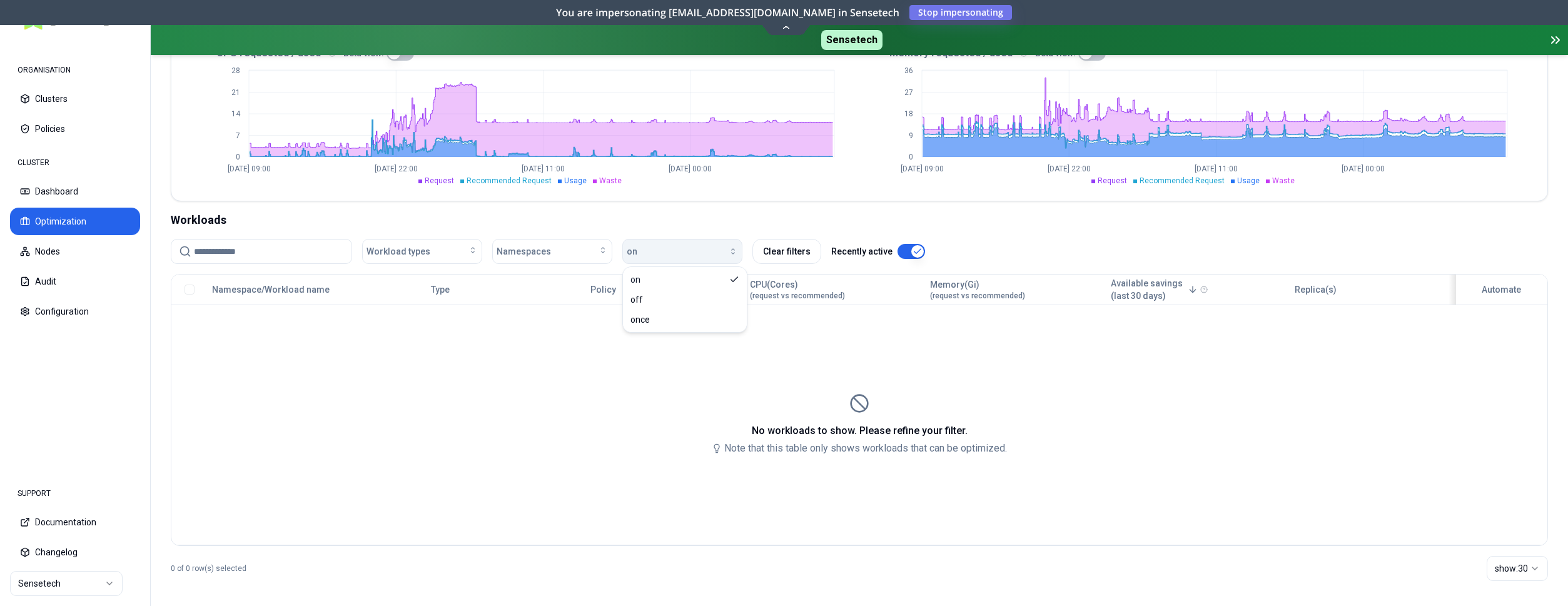
click at [717, 253] on div "button" at bounding box center [687, 252] width 101 height 10
click at [708, 255] on div "button" at bounding box center [687, 252] width 101 height 10
click at [729, 278] on div "on" at bounding box center [684, 280] width 119 height 20
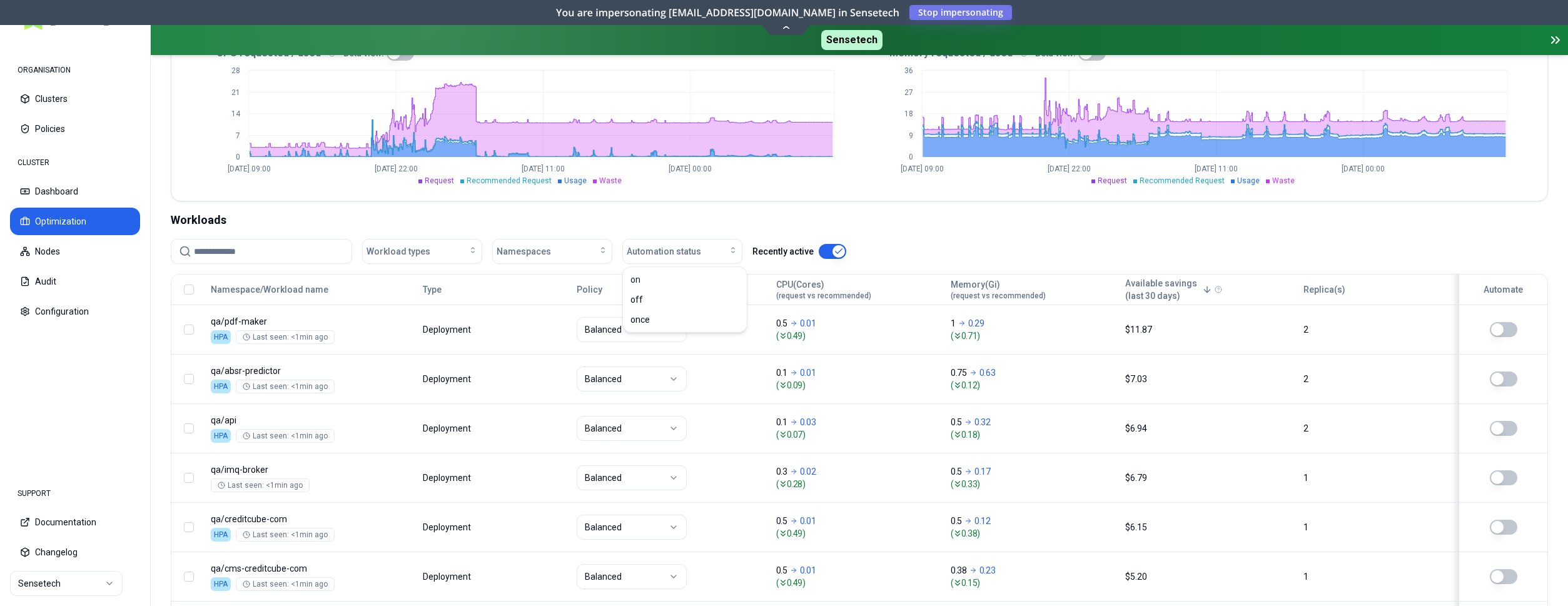
click at [1037, 248] on div "Workload types Namespaces Automation status Recently active" at bounding box center [859, 251] width 1377 height 25
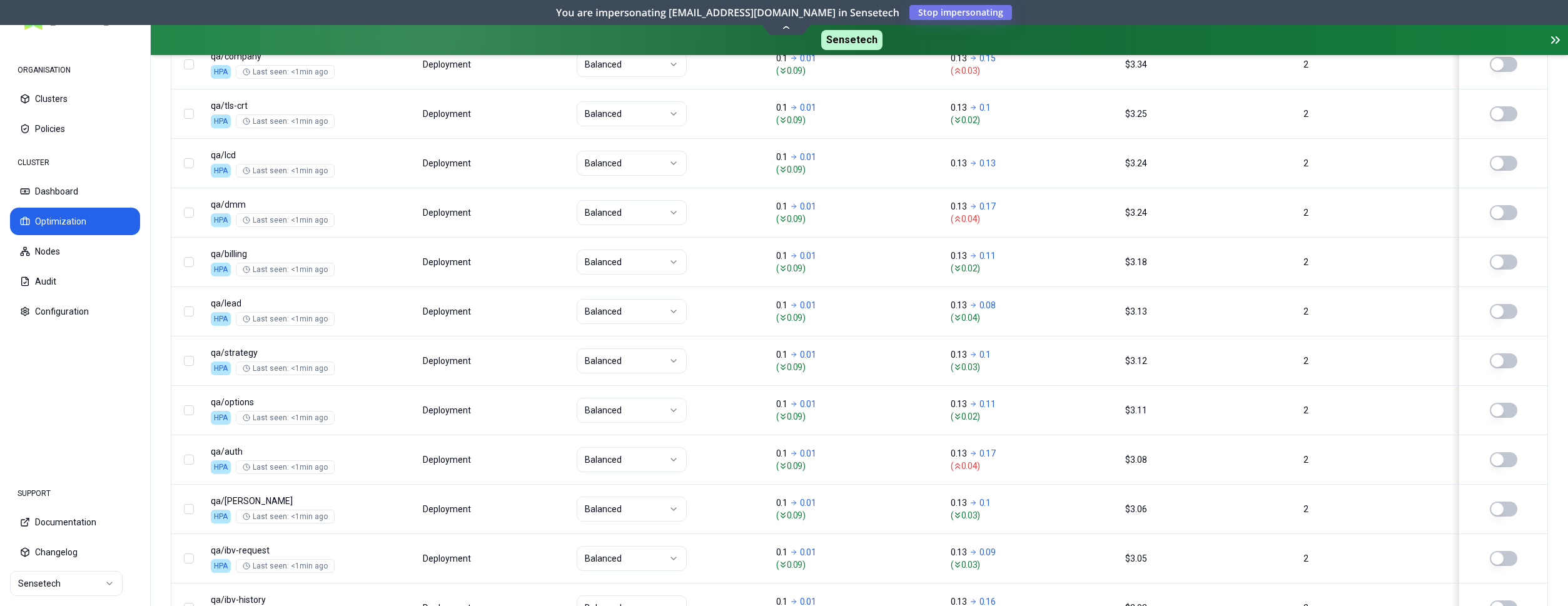
scroll to position [1566, 0]
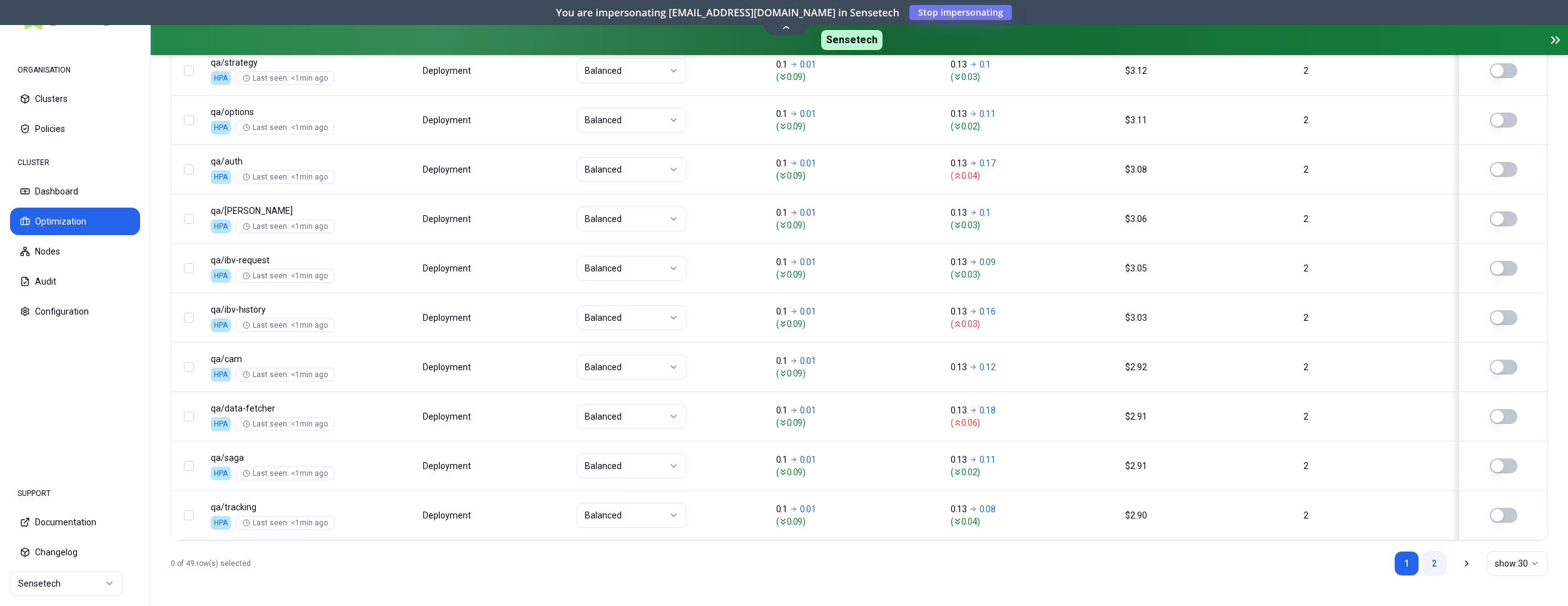
click at [1434, 560] on link "2" at bounding box center [1434, 563] width 25 height 25
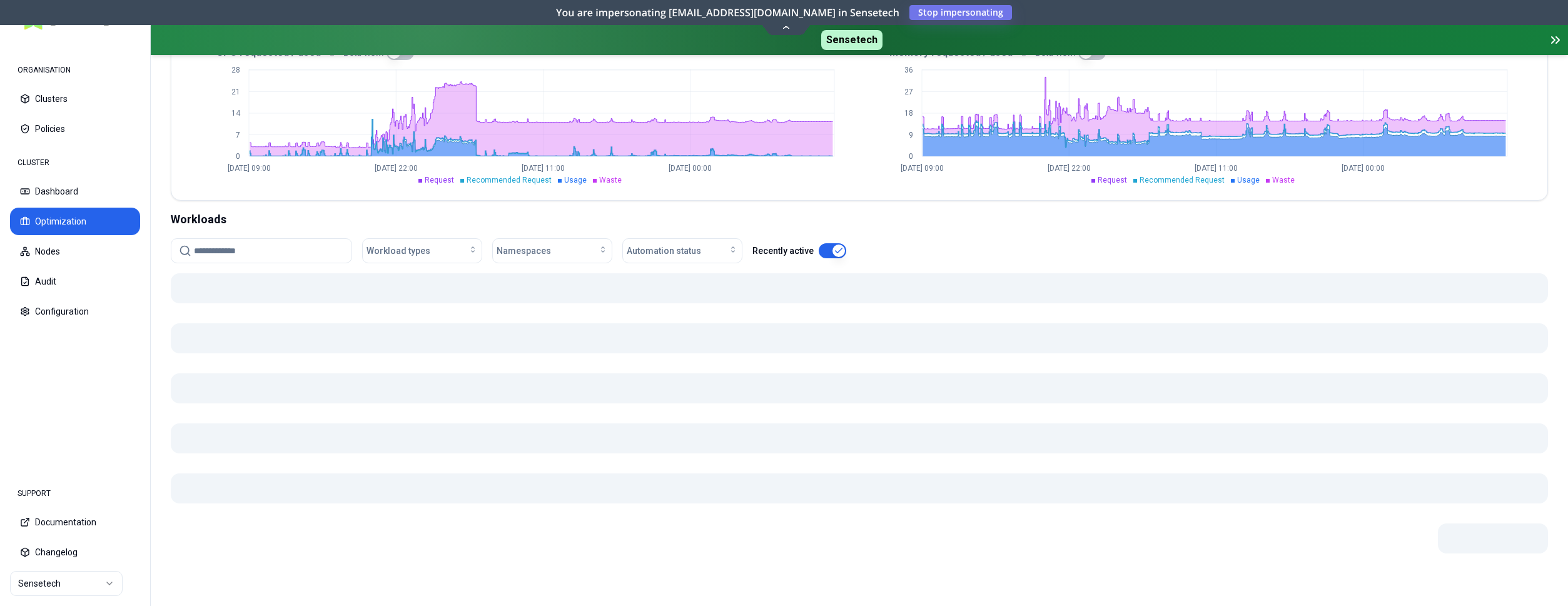
scroll to position [319, 0]
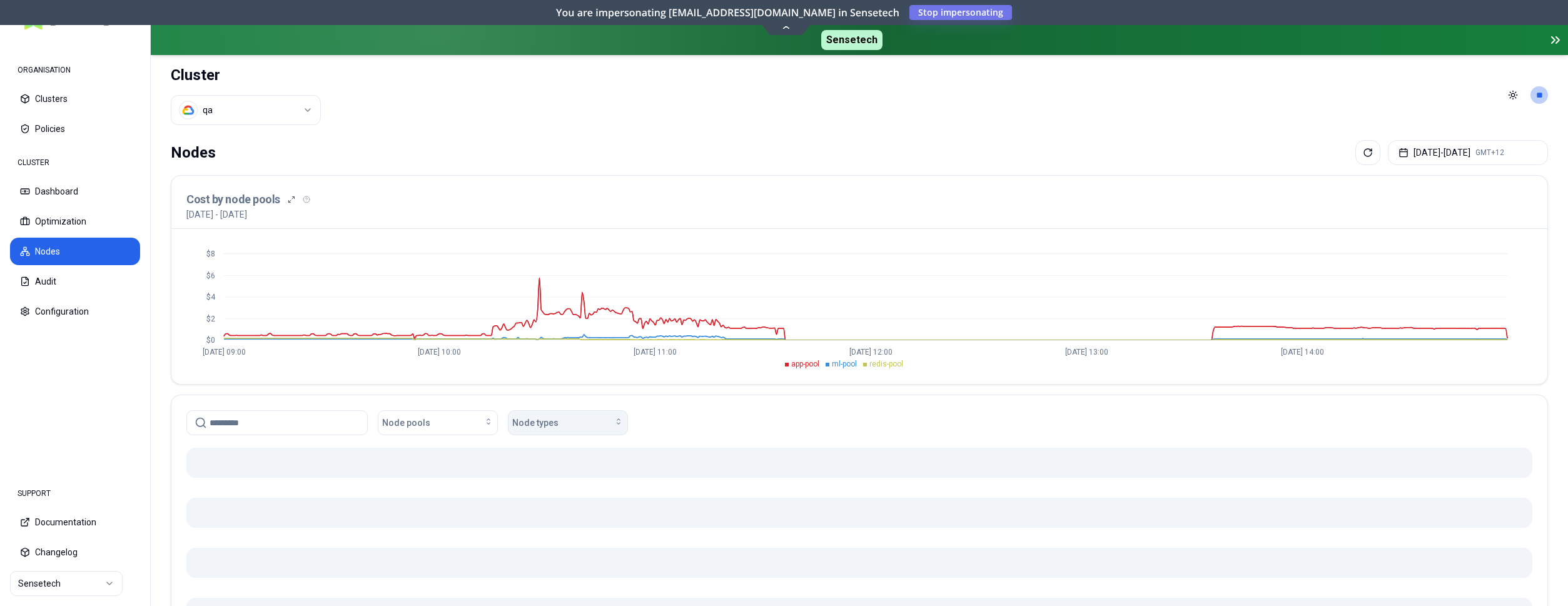
click at [526, 417] on span "Node types" at bounding box center [535, 423] width 46 height 13
click at [678, 396] on div "Node pools Node types" at bounding box center [859, 420] width 1376 height 50
click at [619, 421] on icon "button" at bounding box center [619, 422] width 10 height 10
click at [630, 399] on div "Node pools Node types" at bounding box center [859, 420] width 1376 height 50
click at [212, 105] on html "ORGANISATION Clusters Policies CLUSTER Dashboard Optimization Nodes Audit Confi…" at bounding box center [784, 303] width 1568 height 606
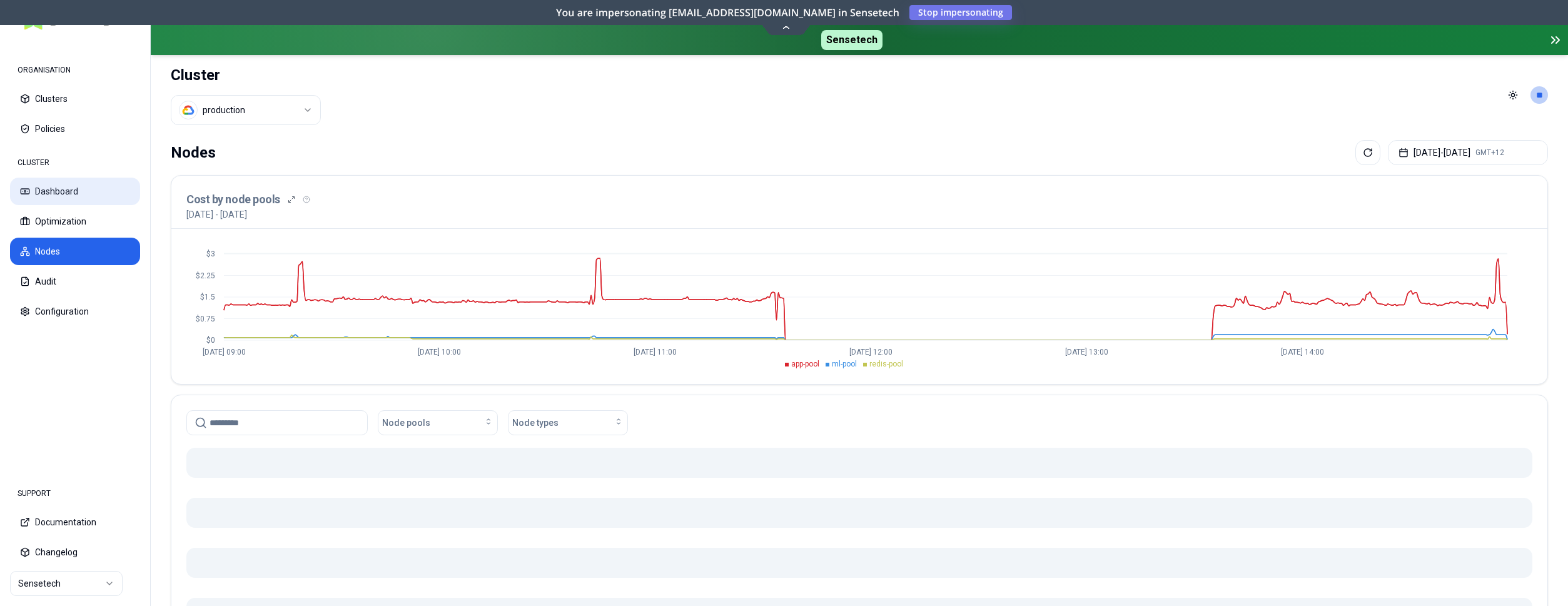
click at [51, 196] on button "Dashboard" at bounding box center [75, 191] width 130 height 27
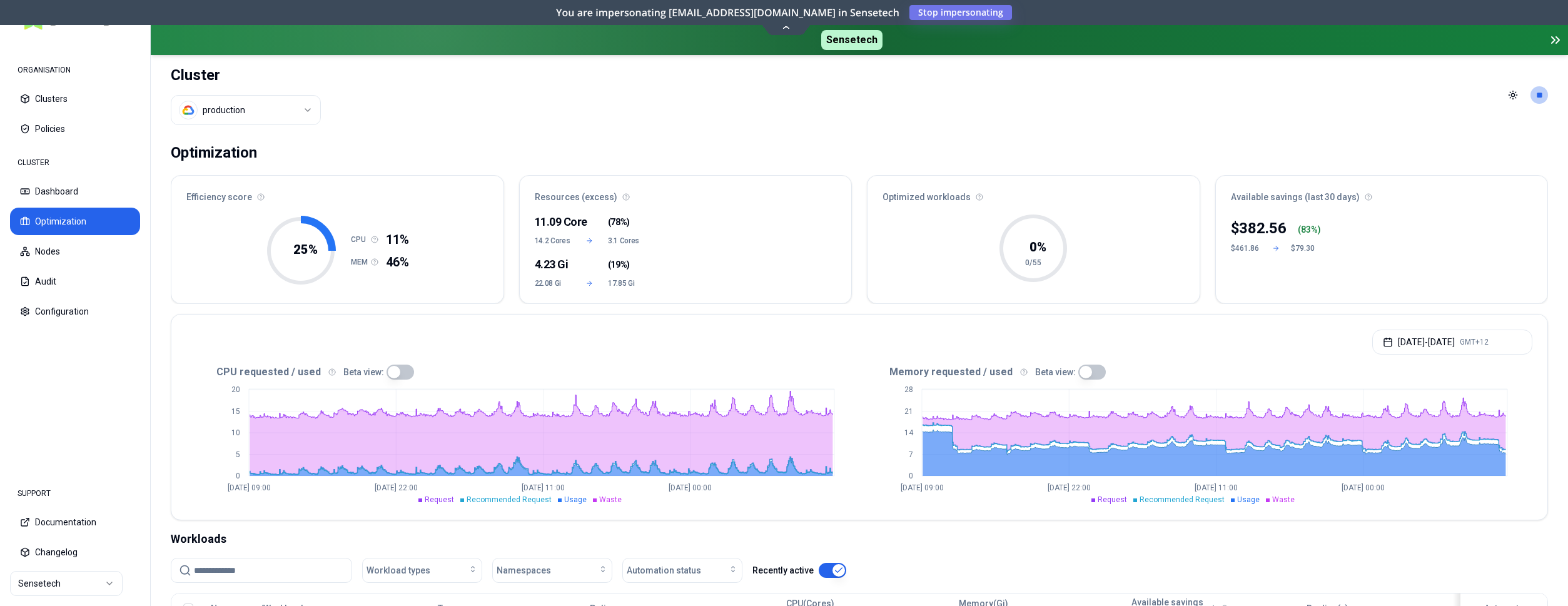
click at [991, 494] on icon "0 7 14 21 28 Jul 19 09:00 Jul 26 22:00 Aug 3 11:00 Aug 11 00:00" at bounding box center [1195, 442] width 673 height 125
click at [1434, 341] on button "Jul 19, 2025 - Aug 18, 2025 GMT+12" at bounding box center [1452, 342] width 160 height 25
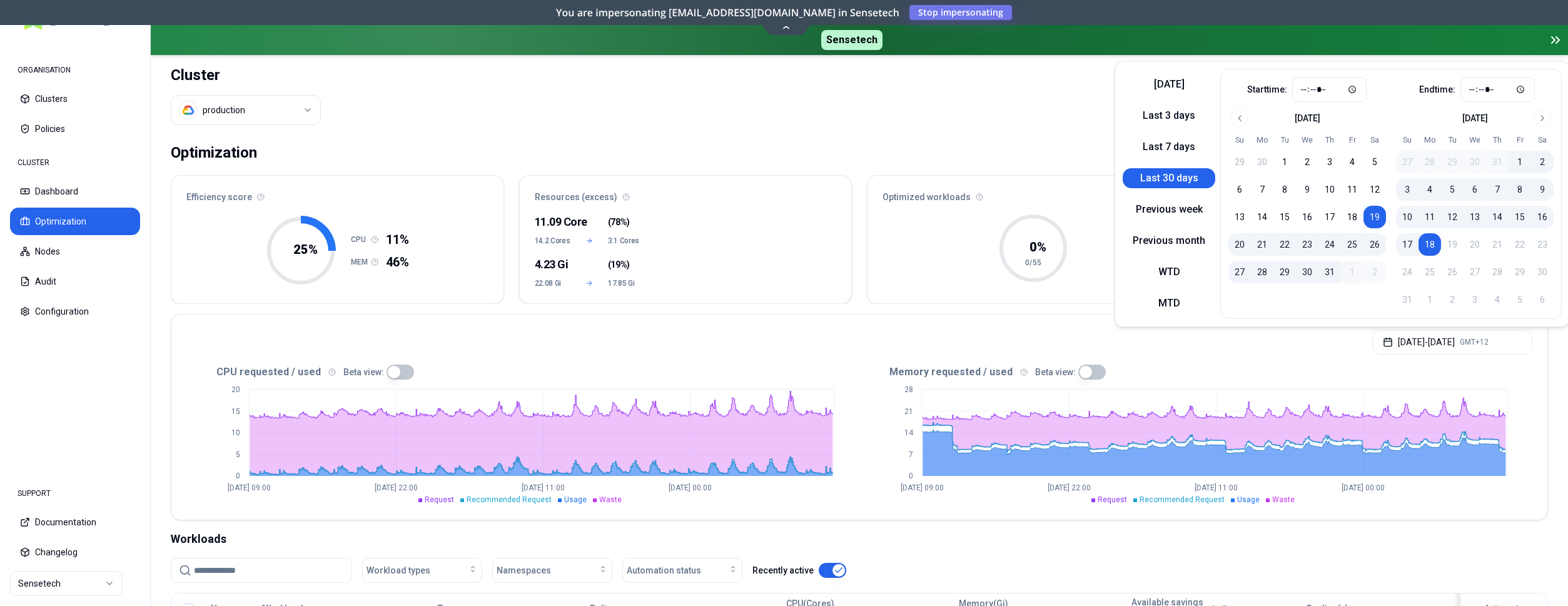
click at [1157, 178] on button "Last 30 days" at bounding box center [1169, 178] width 93 height 20
type input "*****"
click at [1188, 270] on button "WTD" at bounding box center [1169, 272] width 93 height 20
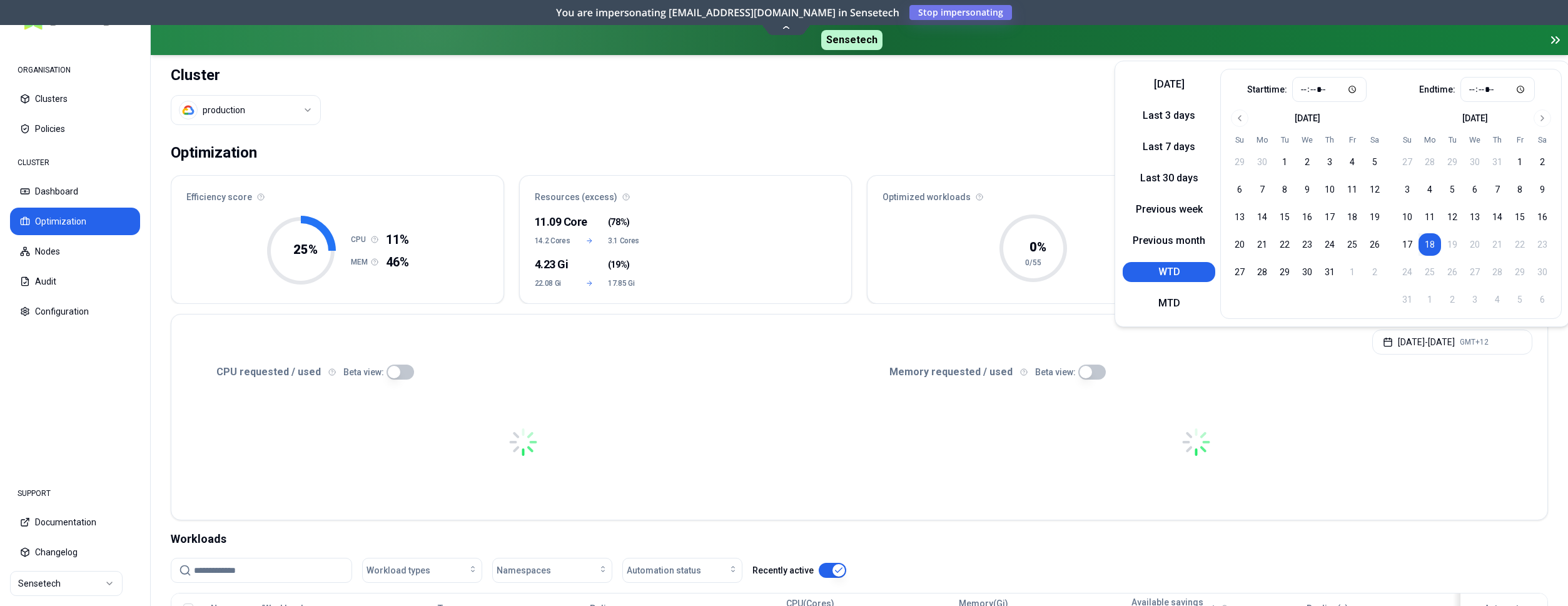
type input "*****"
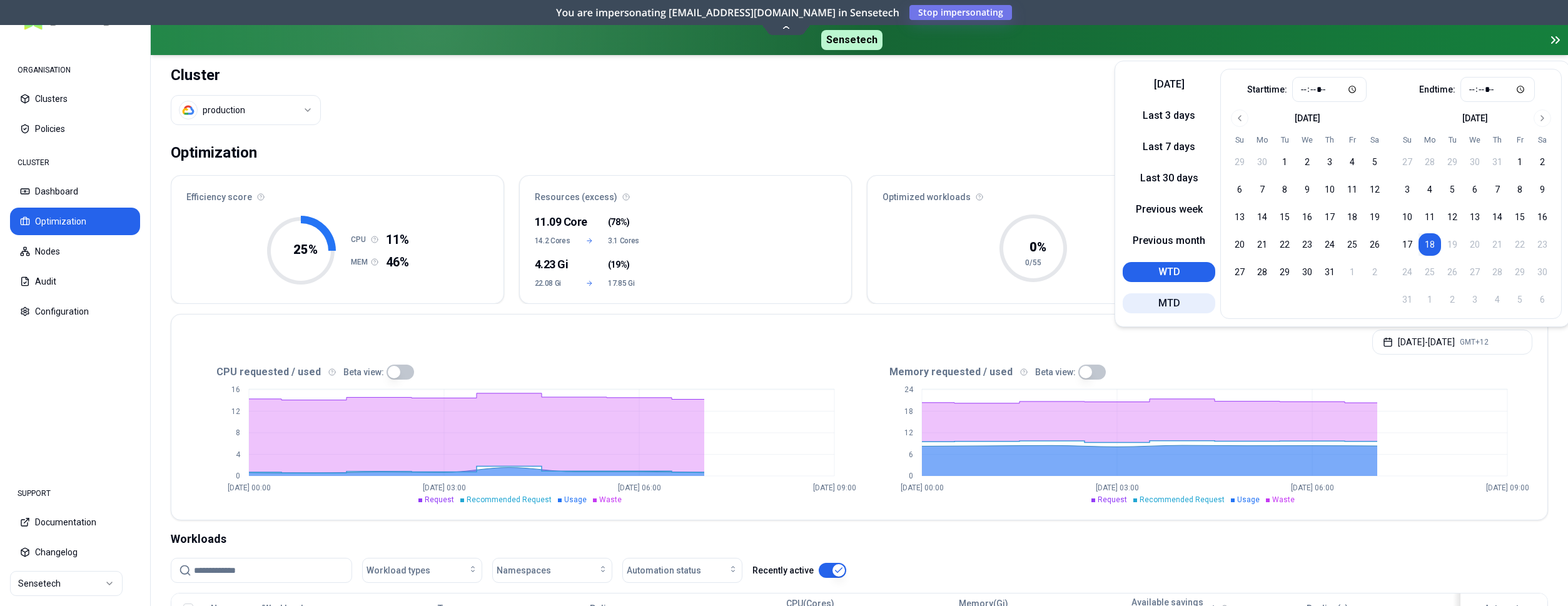
click at [1172, 307] on button "MTD" at bounding box center [1169, 304] width 93 height 20
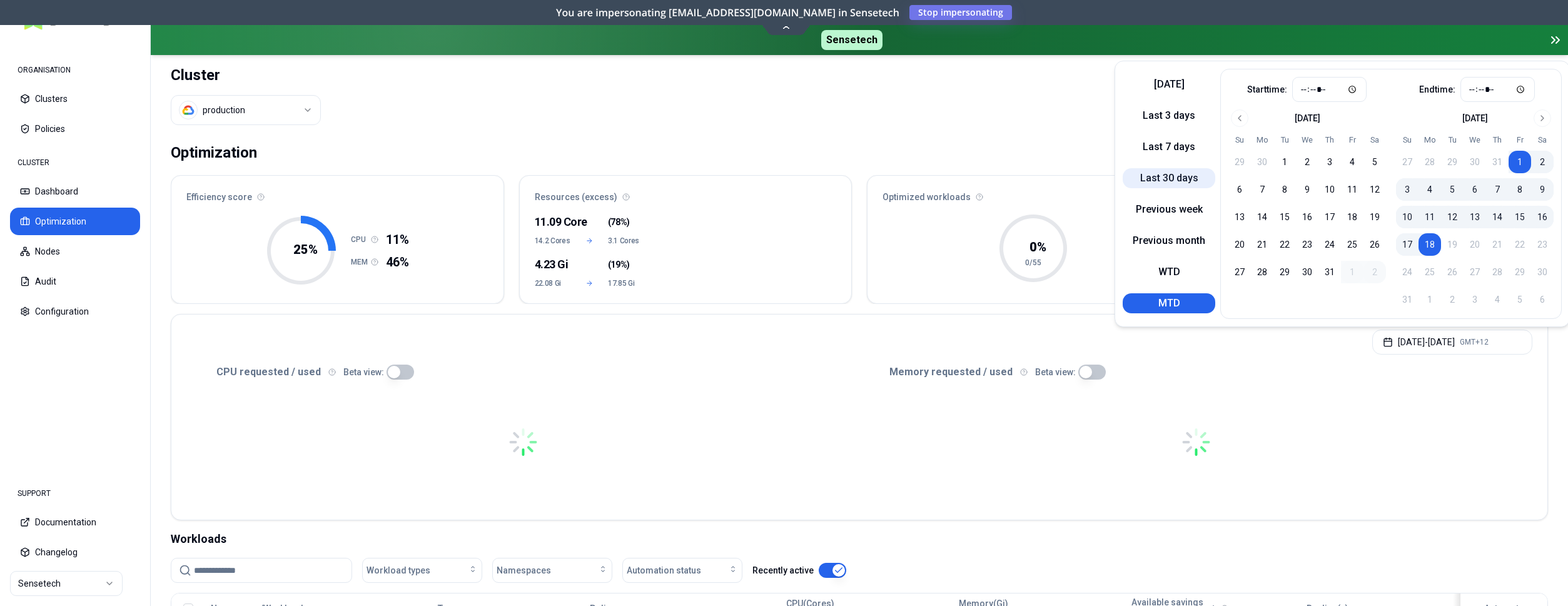
click at [1160, 176] on button "Last 30 days" at bounding box center [1169, 178] width 93 height 20
type input "*****"
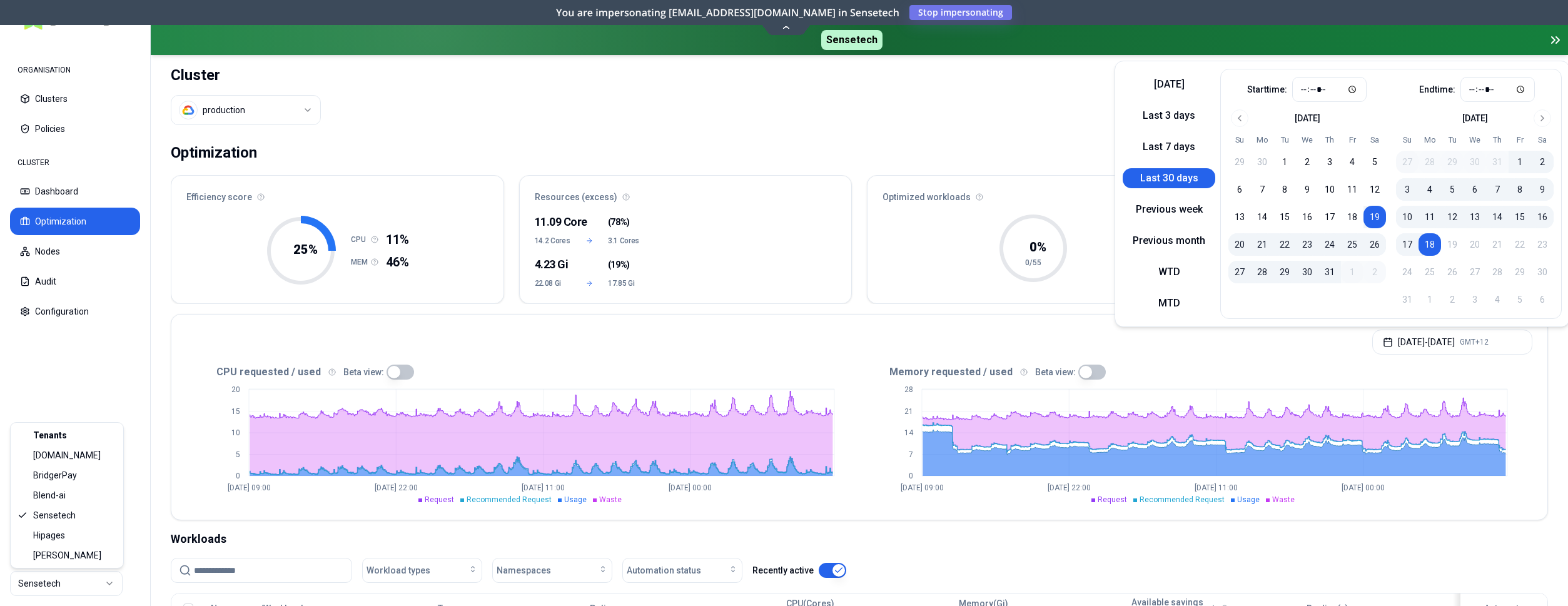
click at [91, 587] on html "ORGANISATION Clusters Policies CLUSTER Dashboard Optimization Nodes Audit Confi…" at bounding box center [784, 303] width 1568 height 606
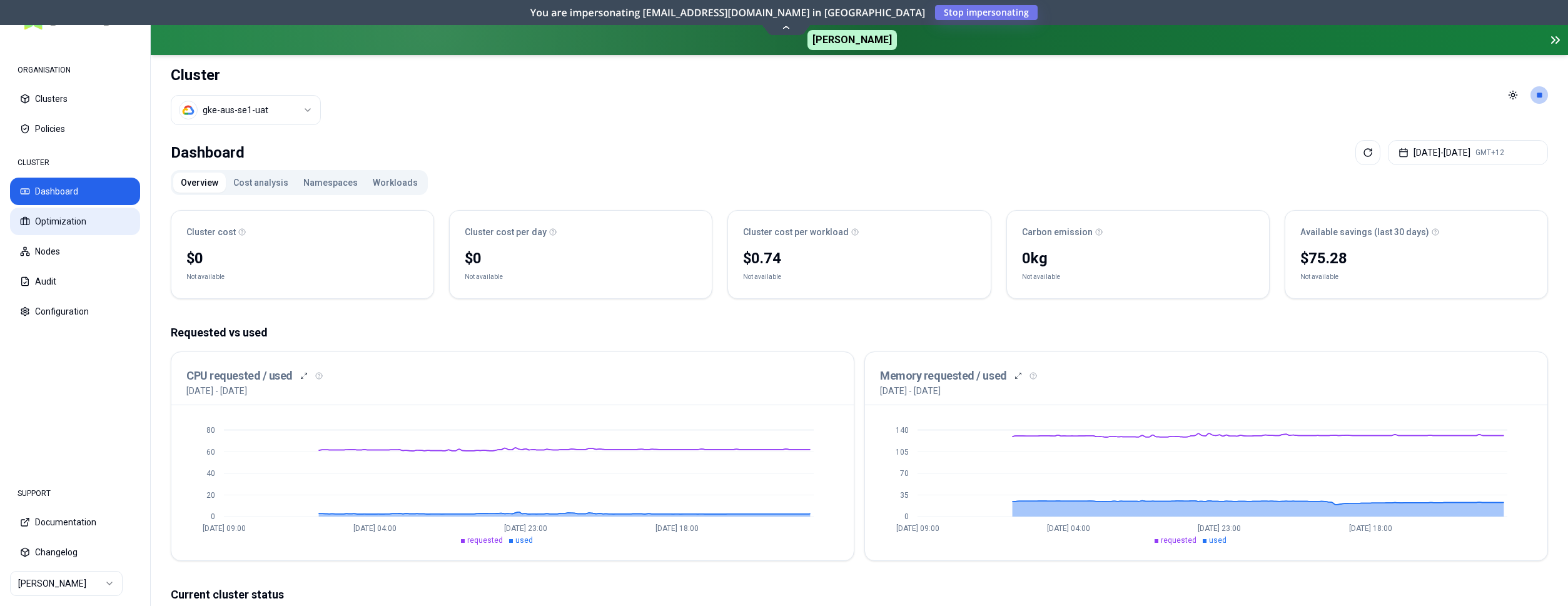
click at [114, 226] on button "Optimization" at bounding box center [75, 221] width 130 height 27
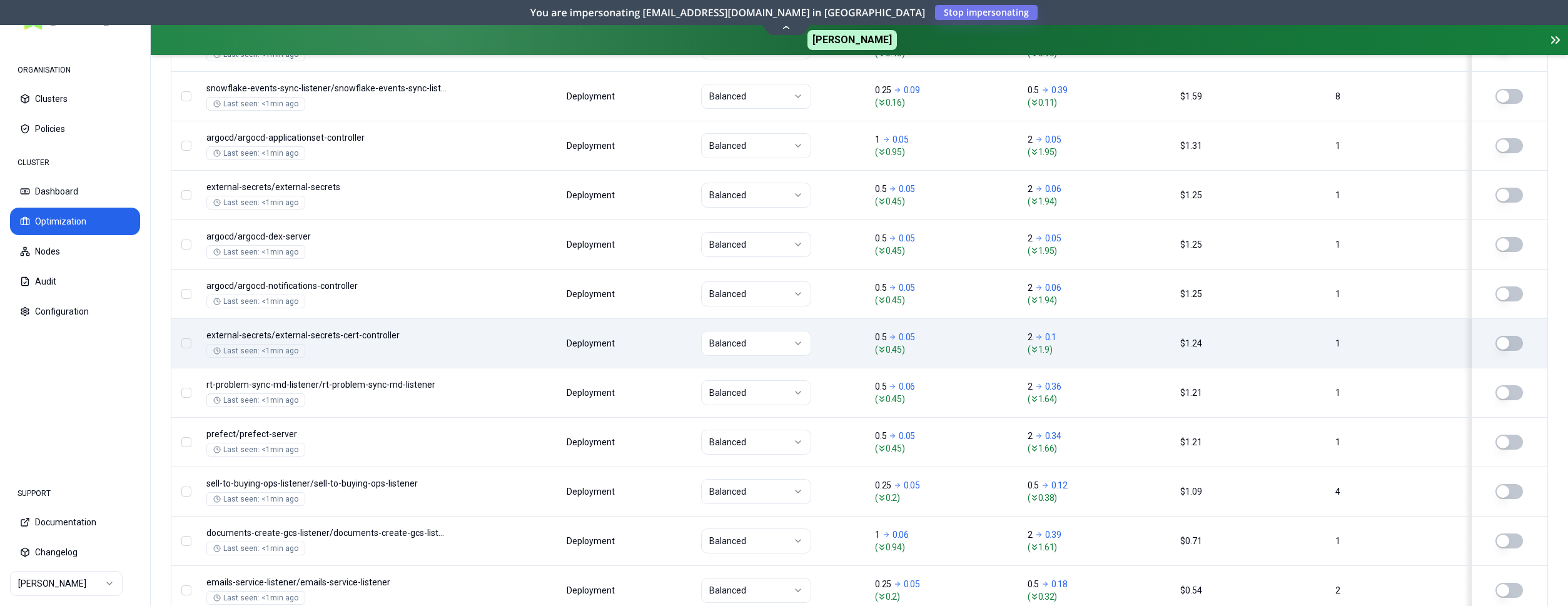
scroll to position [702, 0]
